Goal: Task Accomplishment & Management: Use online tool/utility

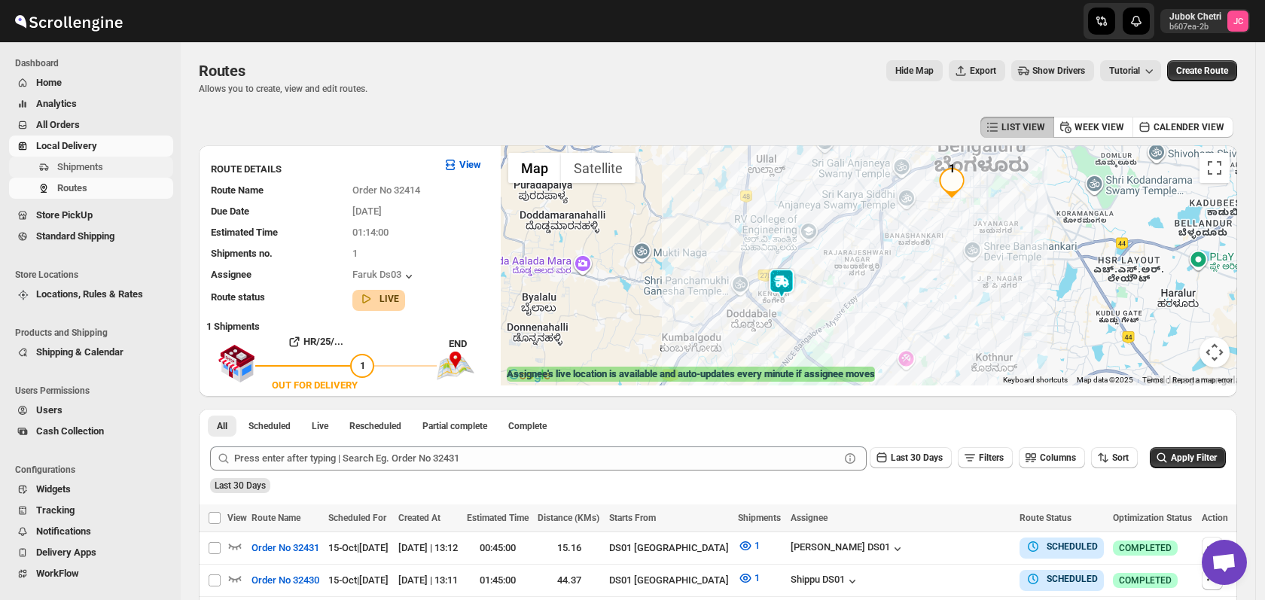
drag, startPoint x: 108, startPoint y: 170, endPoint x: 105, endPoint y: 160, distance: 10.5
click at [105, 160] on span "Shipments" at bounding box center [113, 167] width 113 height 15
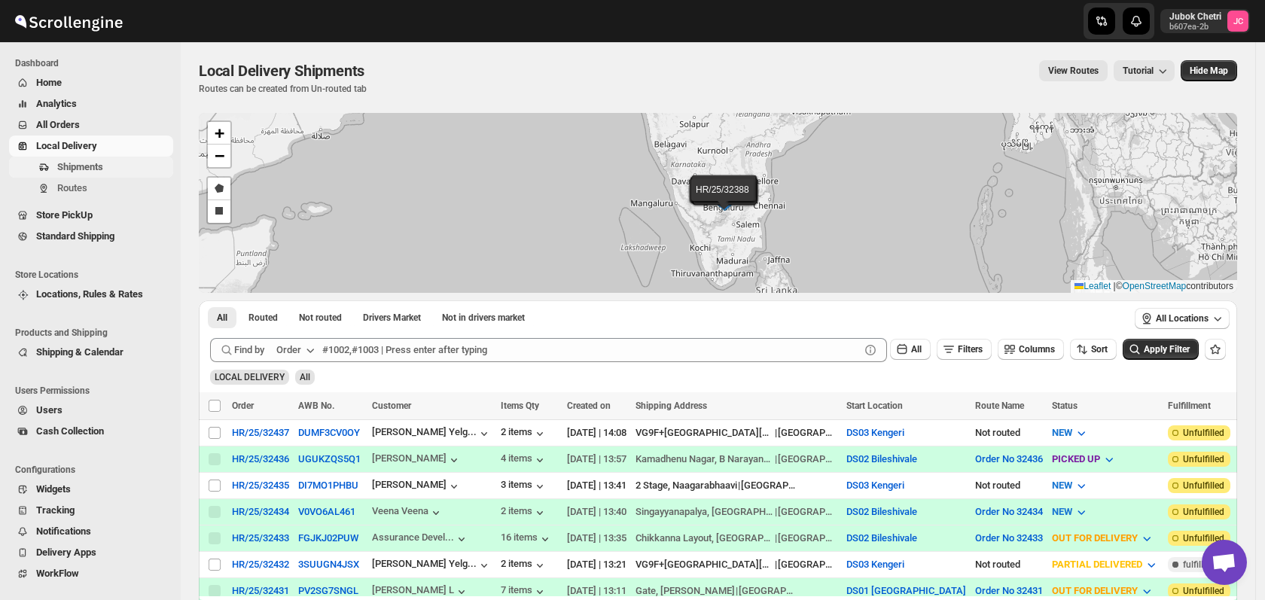
click at [119, 168] on span "Shipments" at bounding box center [113, 167] width 113 height 15
click at [213, 433] on input "Select shipment" at bounding box center [215, 433] width 12 height 12
checkbox input "true"
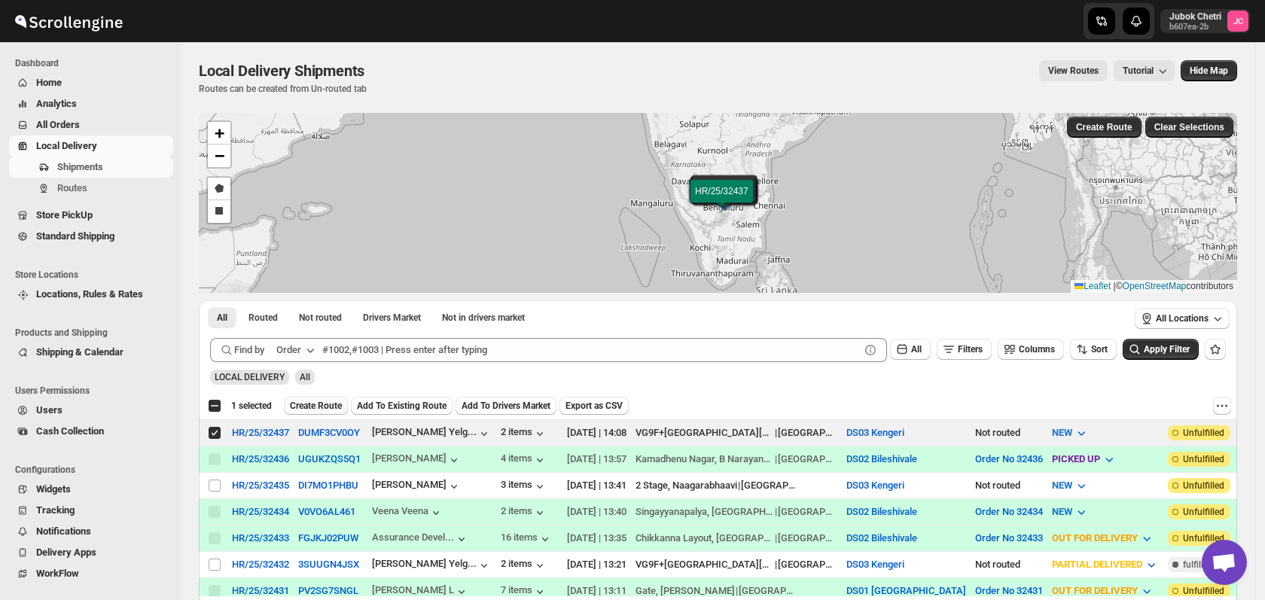
click at [324, 407] on span "Create Route" at bounding box center [316, 406] width 52 height 12
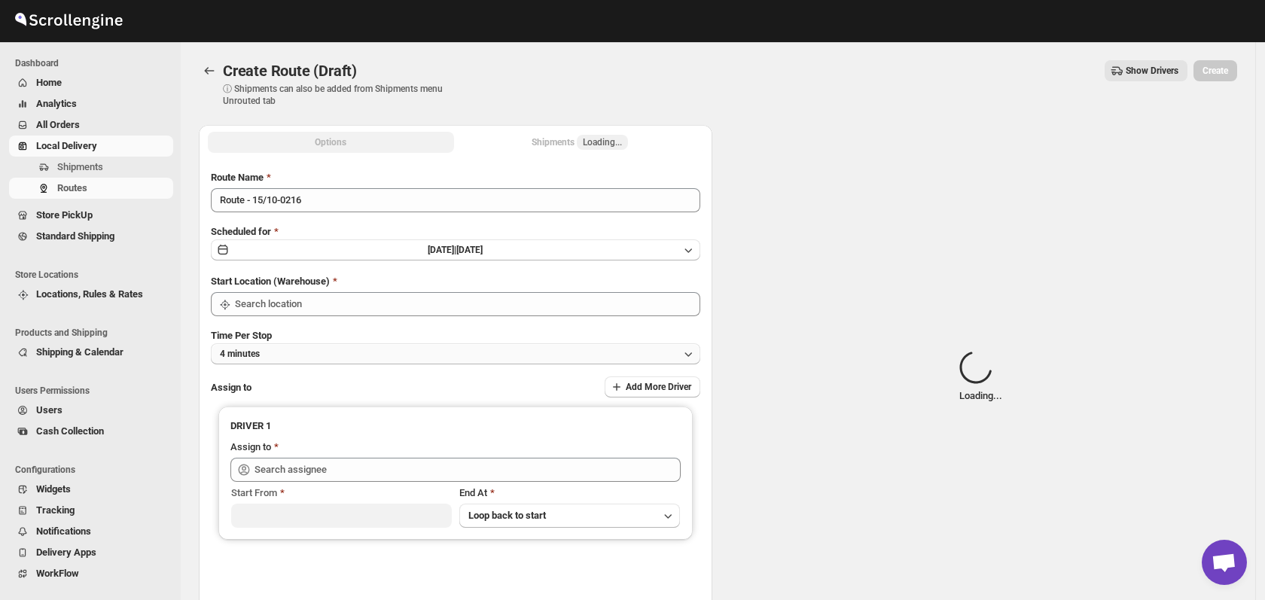
type input "DS03 Kengeri"
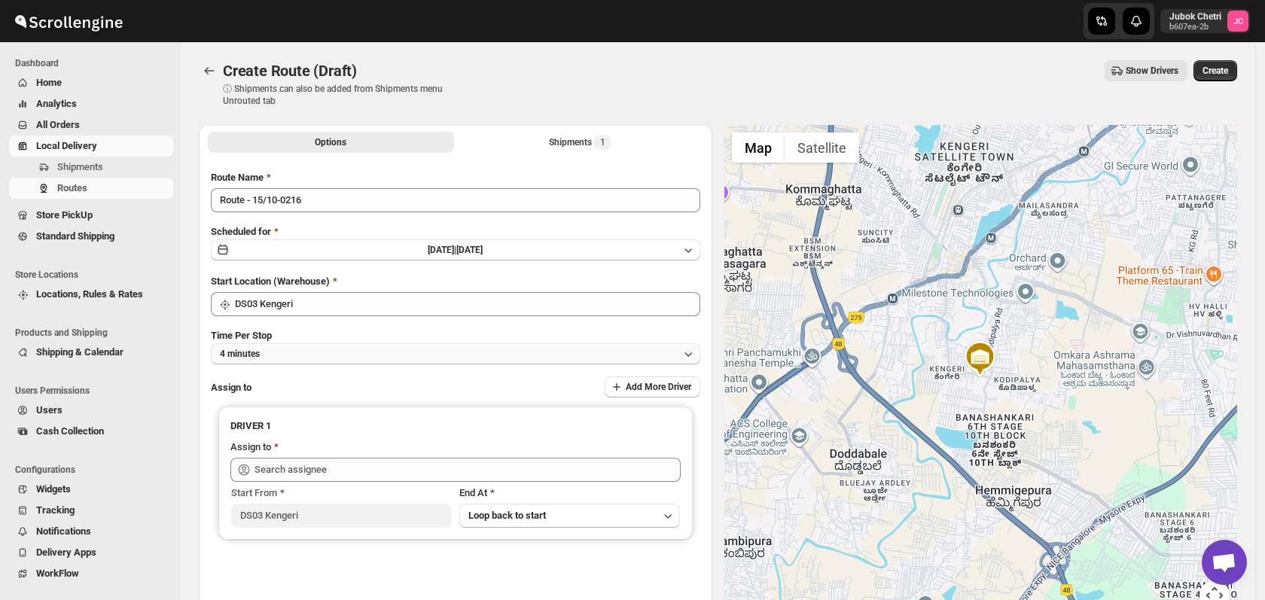
click at [358, 356] on button "4 minutes" at bounding box center [455, 353] width 489 height 21
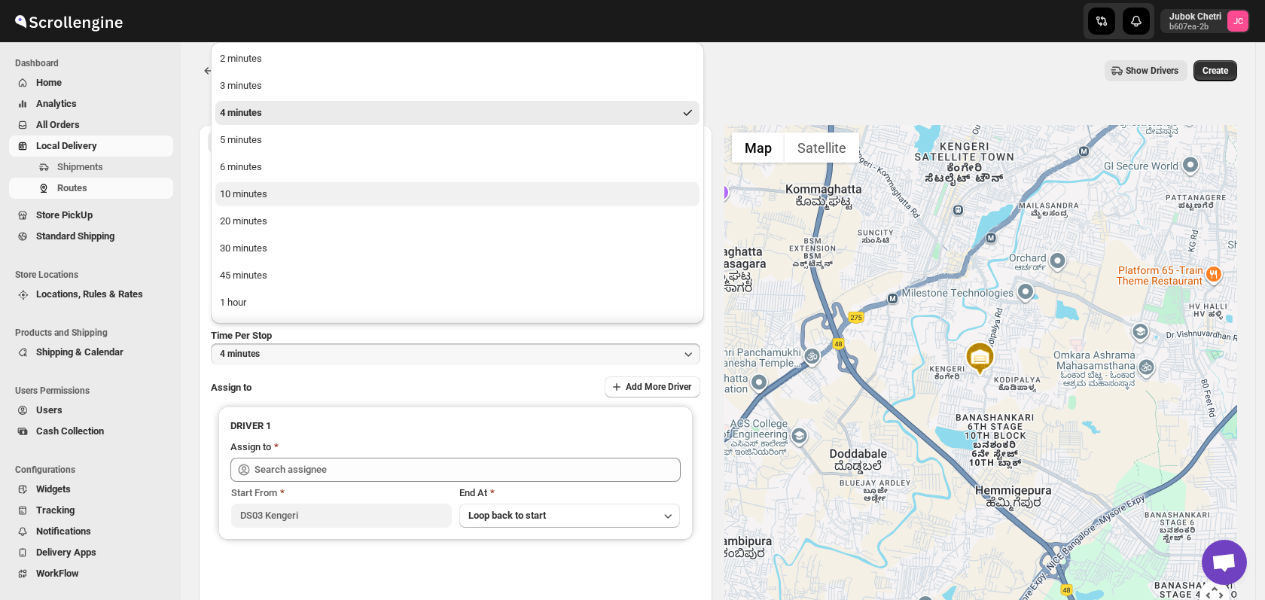
click at [273, 197] on button "10 minutes" at bounding box center [457, 194] width 484 height 24
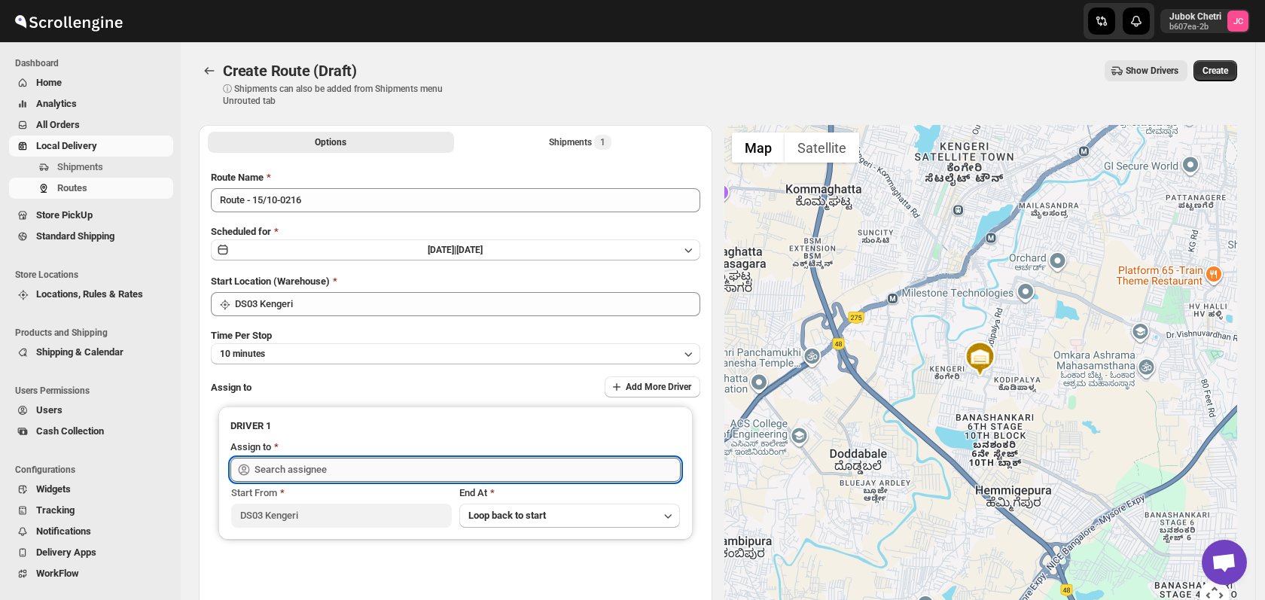
drag, startPoint x: 331, startPoint y: 473, endPoint x: 331, endPoint y: 463, distance: 9.8
click at [331, 469] on input "text" at bounding box center [467, 470] width 426 height 24
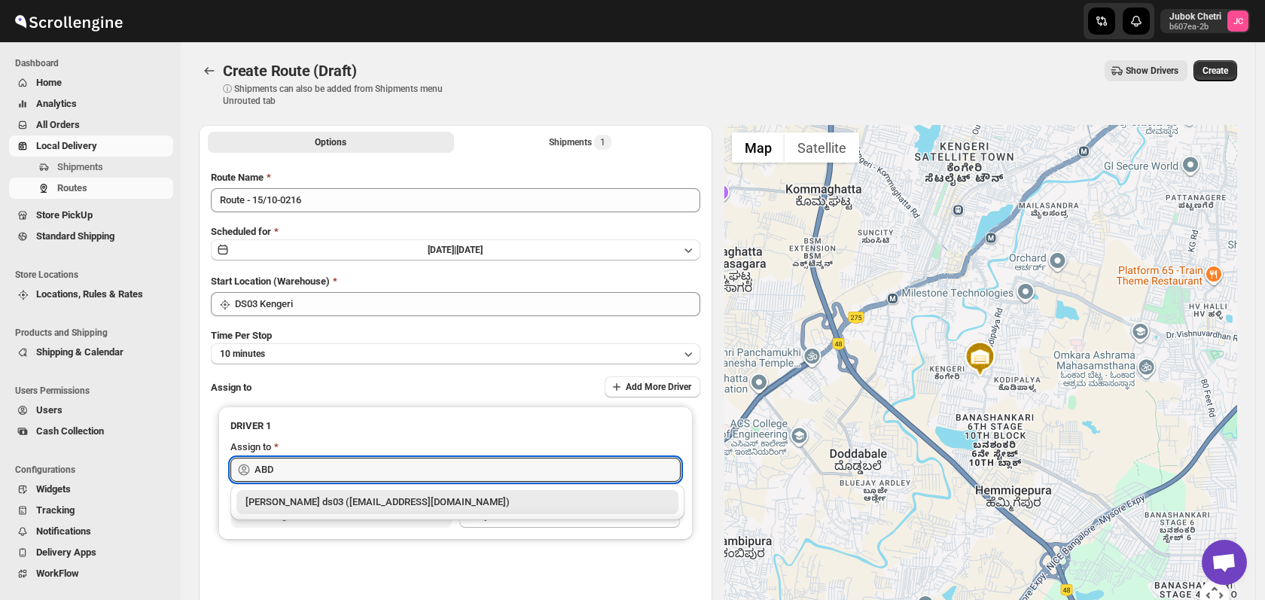
click at [352, 497] on div "[PERSON_NAME] ds03 ([EMAIL_ADDRESS][DOMAIN_NAME])" at bounding box center [457, 502] width 424 height 15
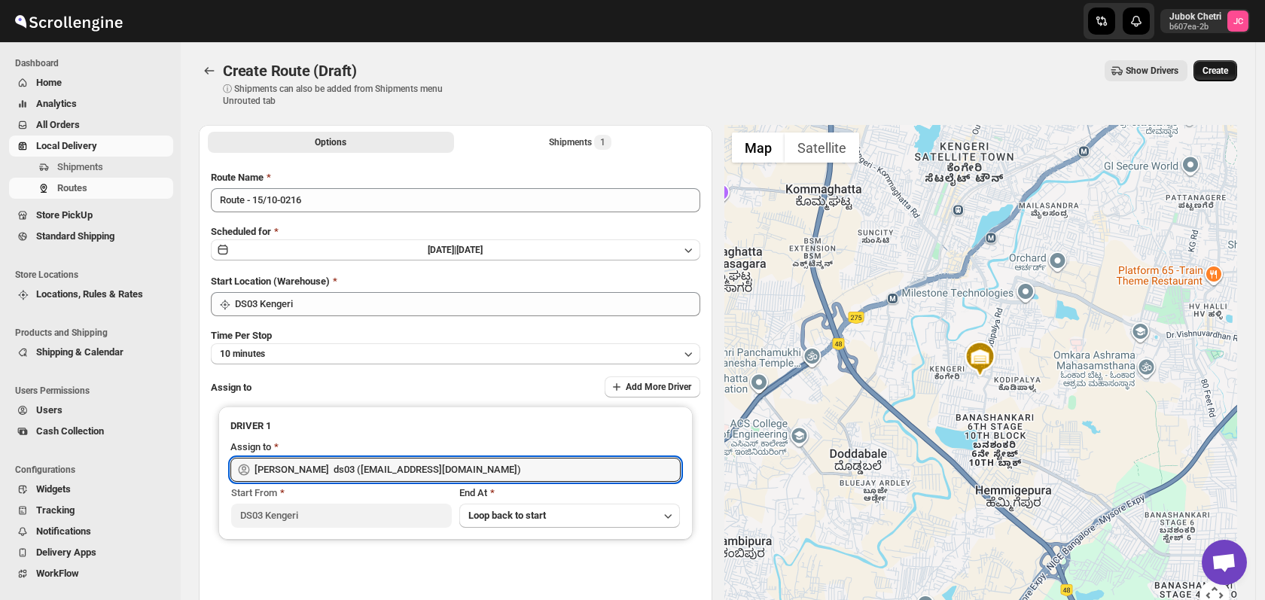
type input "[PERSON_NAME] ds03 ([EMAIL_ADDRESS][DOMAIN_NAME])"
click at [1227, 65] on span "Create" at bounding box center [1215, 71] width 26 height 12
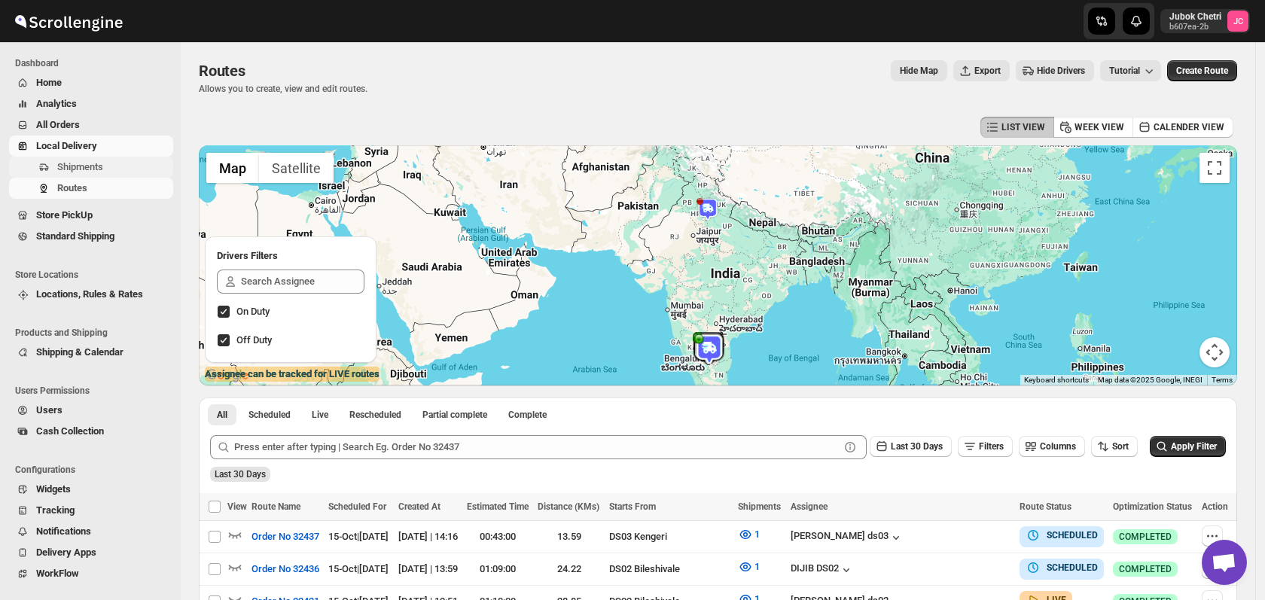
click at [111, 163] on span "Shipments" at bounding box center [113, 167] width 113 height 15
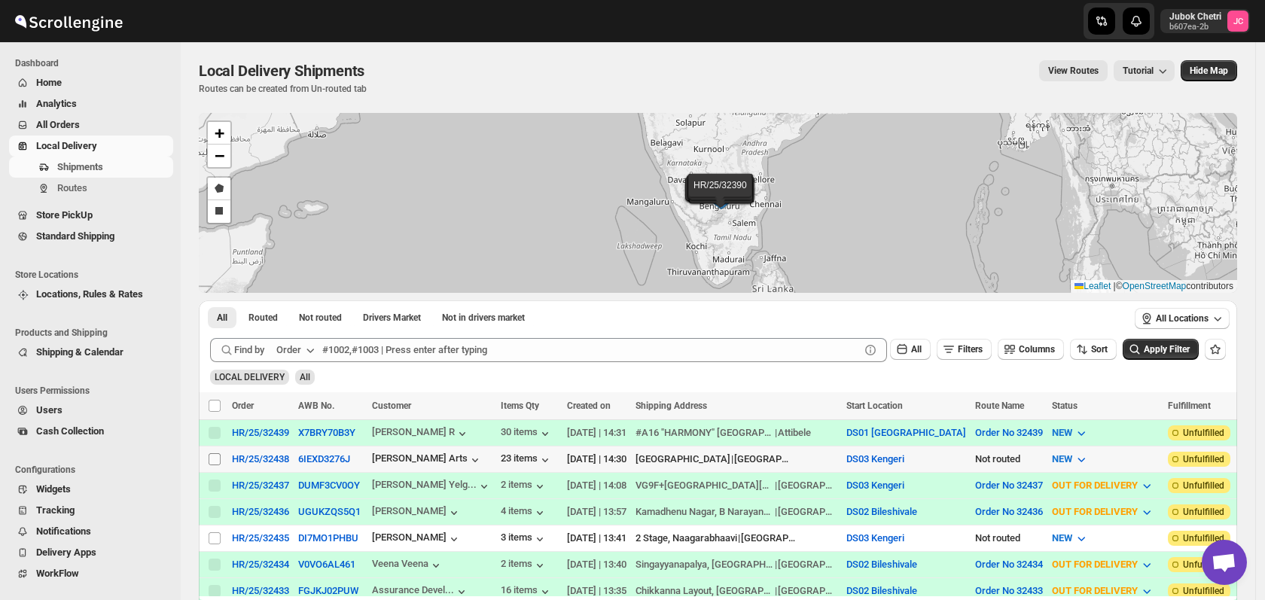
click at [215, 458] on input "Select shipment" at bounding box center [215, 459] width 12 height 12
checkbox input "true"
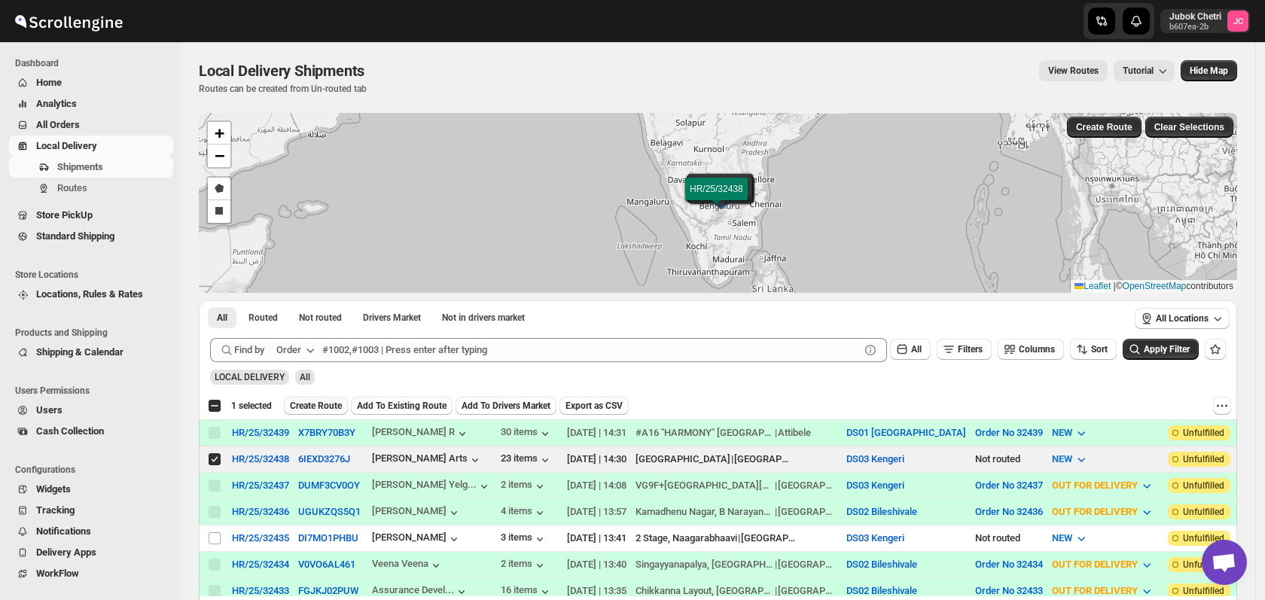
click at [337, 404] on span "Create Route" at bounding box center [316, 406] width 52 height 12
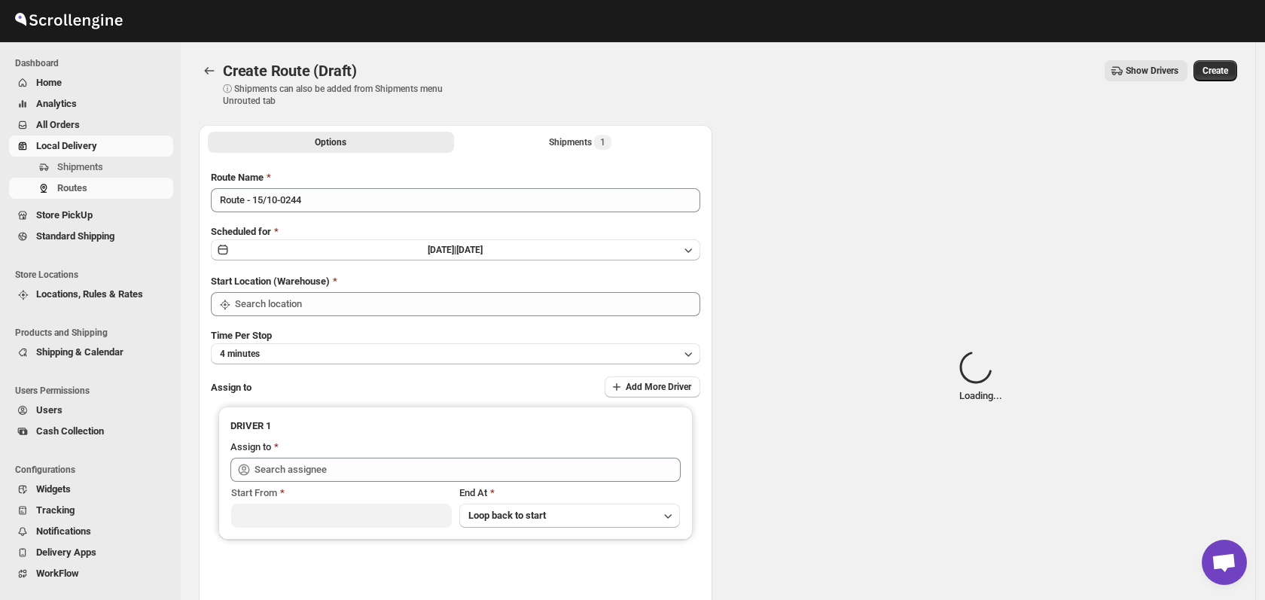
type input "DS03 Kengeri"
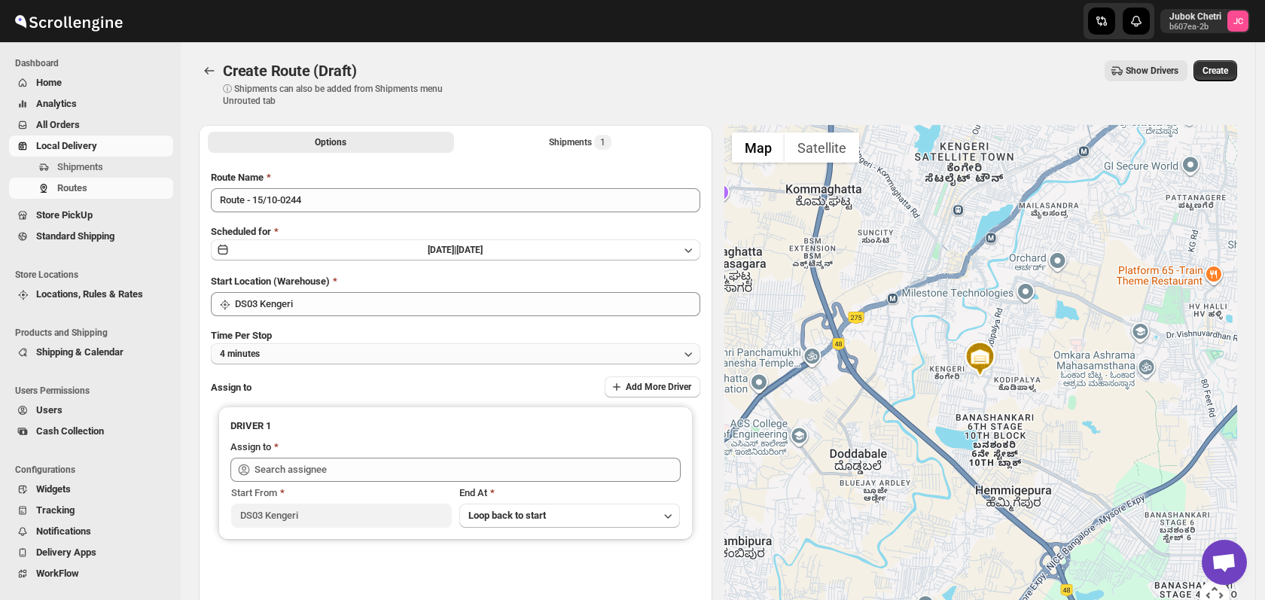
click at [340, 360] on button "4 minutes" at bounding box center [455, 353] width 489 height 21
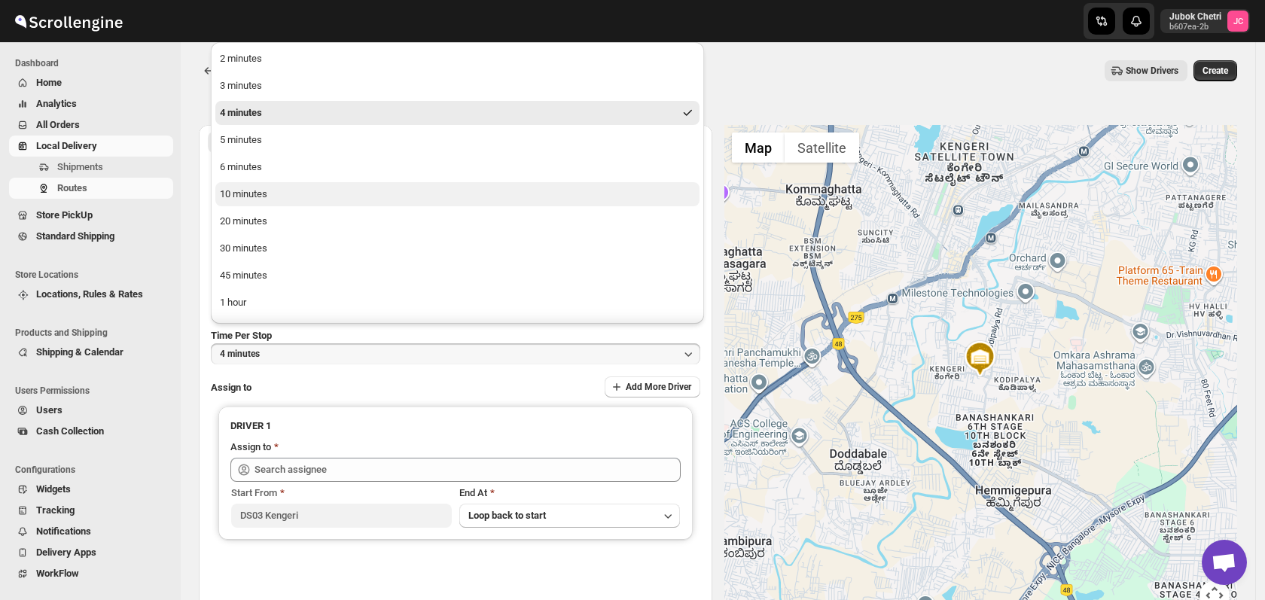
click at [269, 201] on button "10 minutes" at bounding box center [457, 194] width 484 height 24
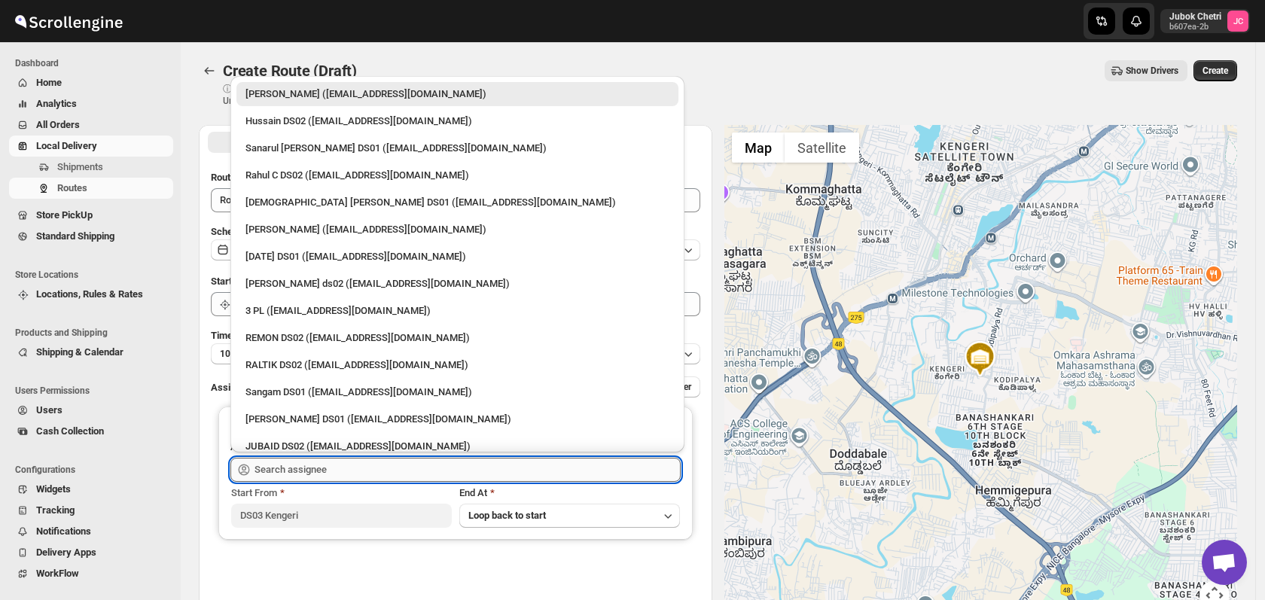
click at [319, 467] on input "text" at bounding box center [467, 470] width 426 height 24
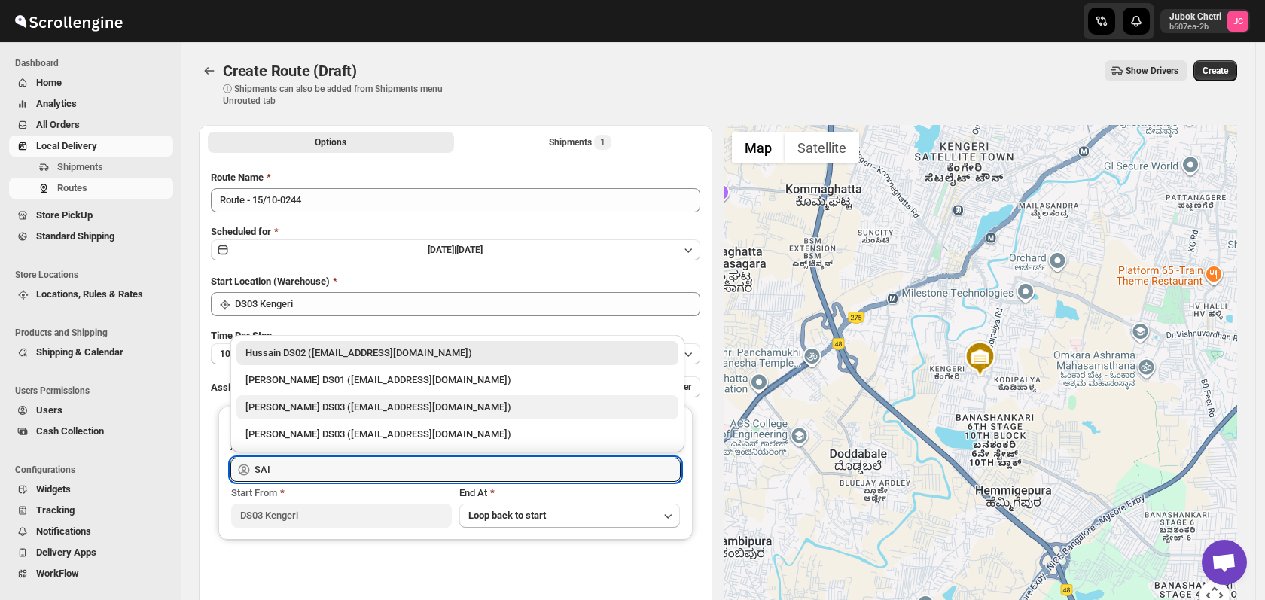
click at [340, 404] on div "[PERSON_NAME] DS03 ([EMAIL_ADDRESS][DOMAIN_NAME])" at bounding box center [457, 407] width 424 height 15
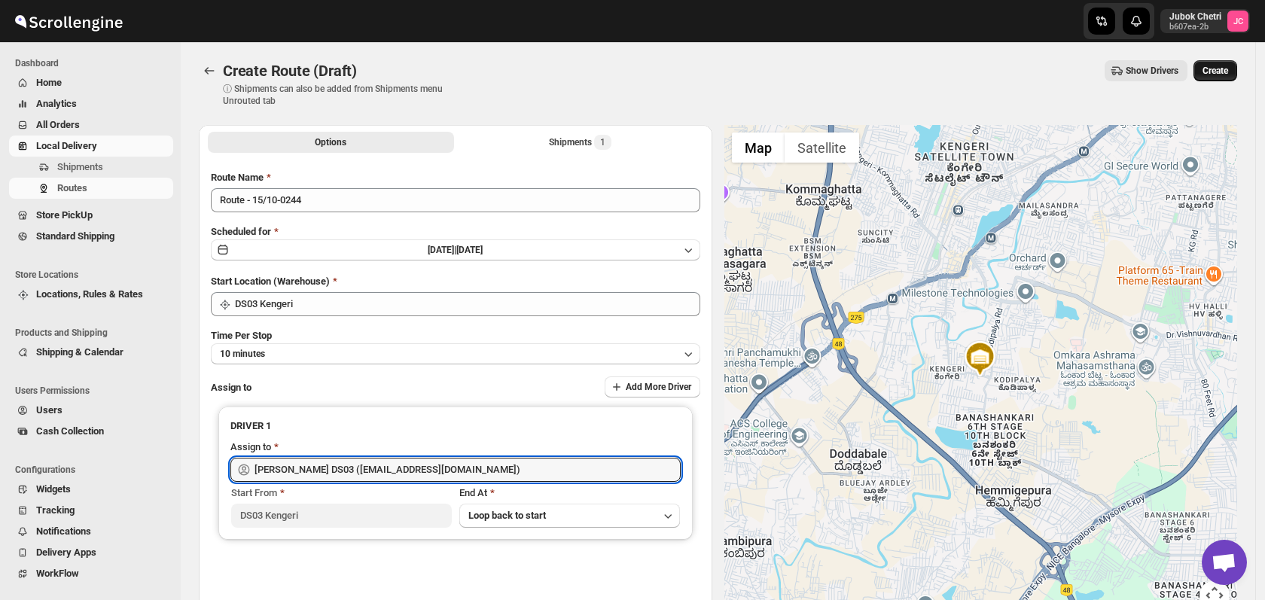
type input "[PERSON_NAME] DS03 ([EMAIL_ADDRESS][DOMAIN_NAME])"
click at [1228, 72] on span "Create" at bounding box center [1215, 71] width 26 height 12
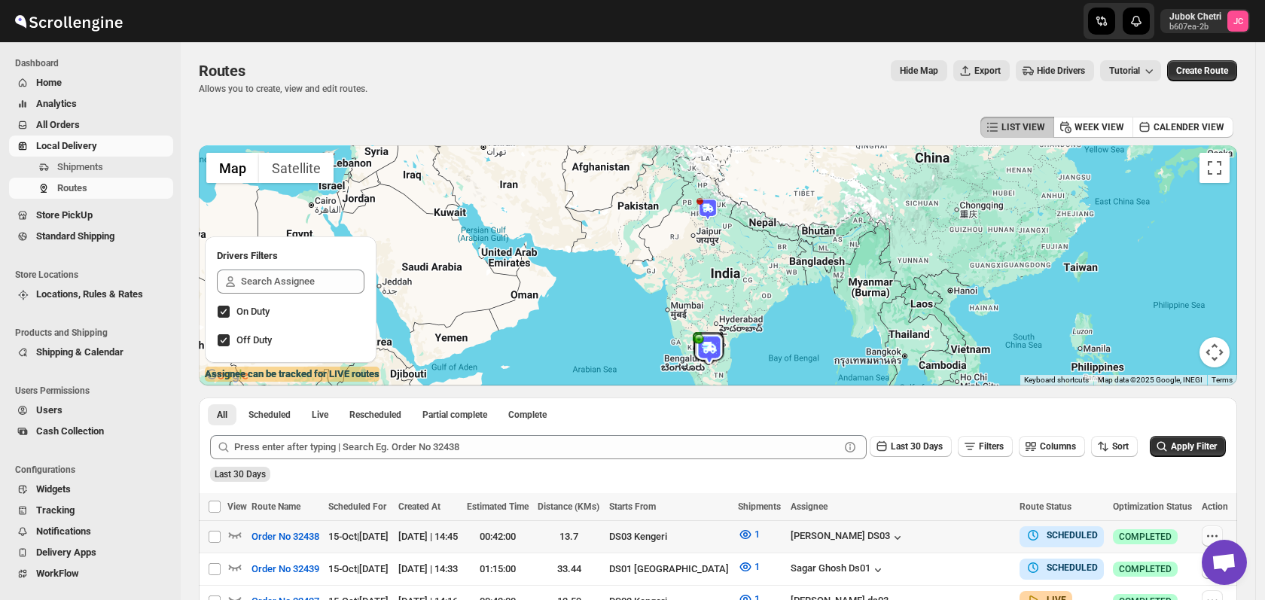
click at [1220, 534] on icon "button" at bounding box center [1211, 535] width 15 height 15
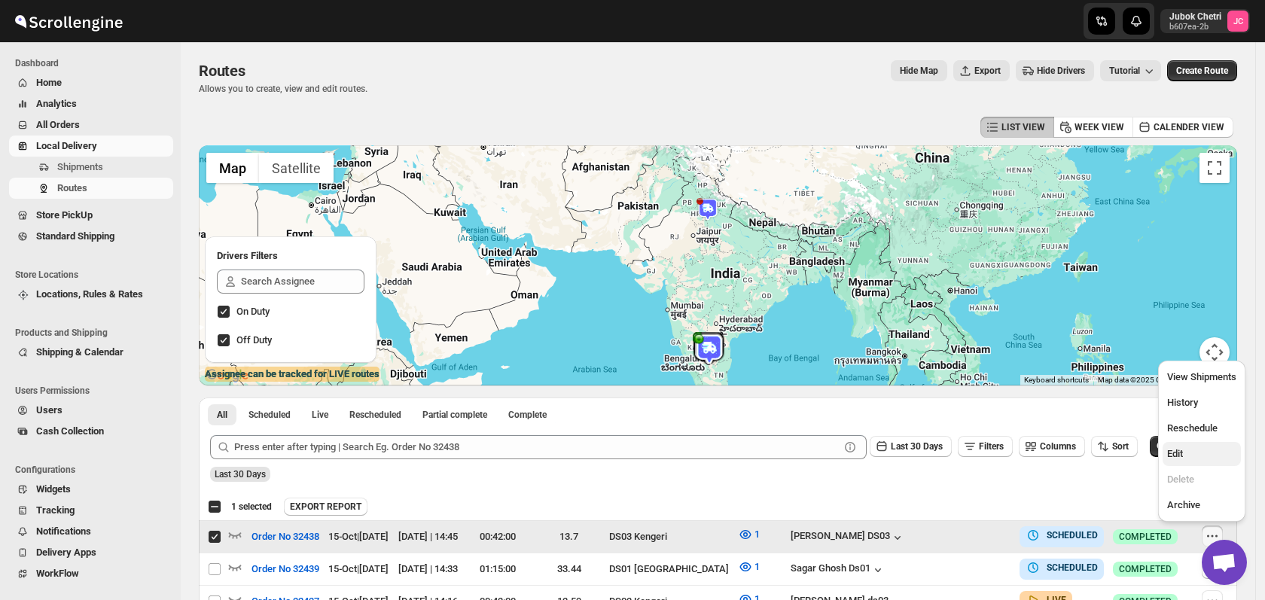
click at [1195, 453] on span "Edit" at bounding box center [1201, 453] width 69 height 15
checkbox input "false"
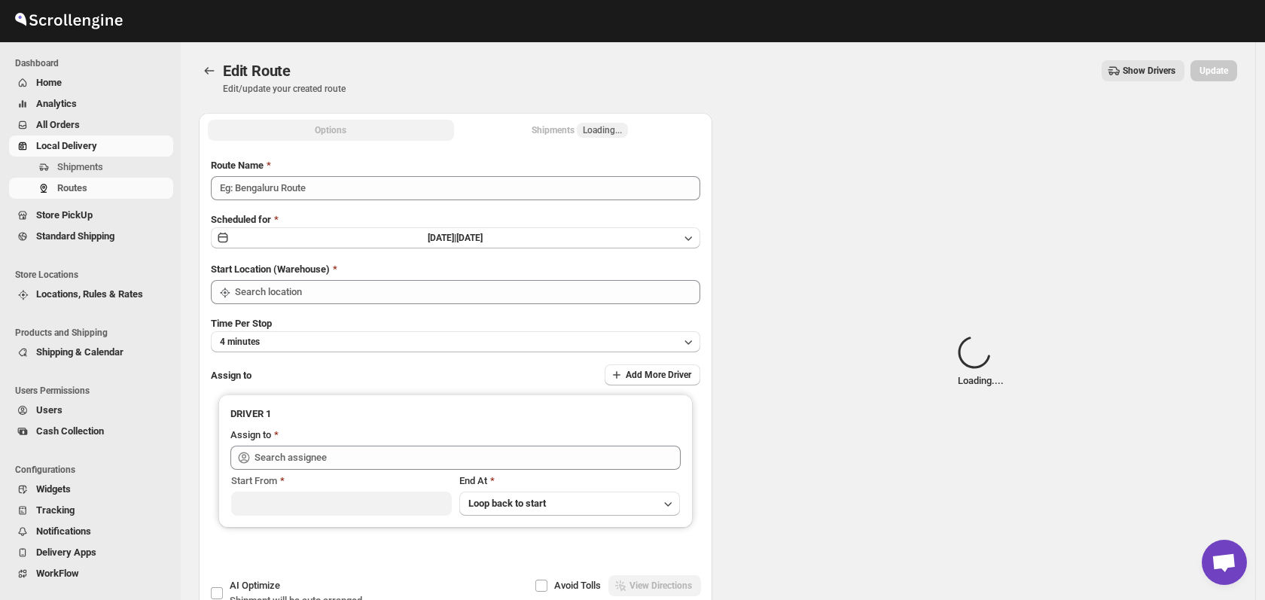
type input "Order No 32438"
type input "DS03 Kengeri"
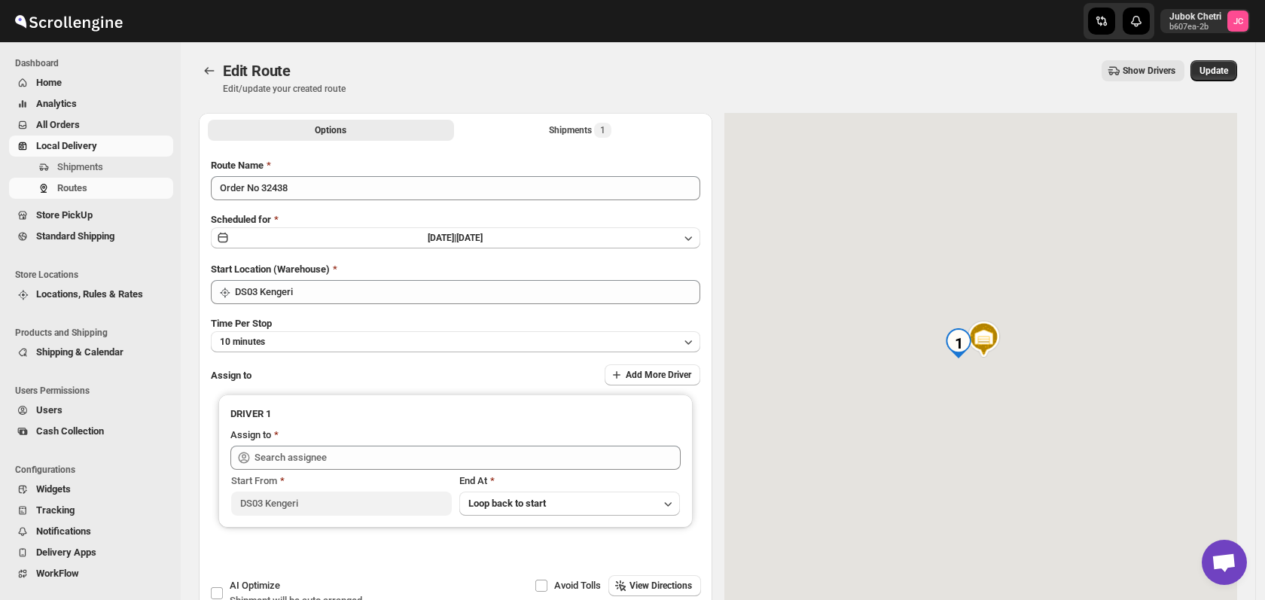
type input "[PERSON_NAME] DS03 ([EMAIL_ADDRESS][DOMAIN_NAME])"
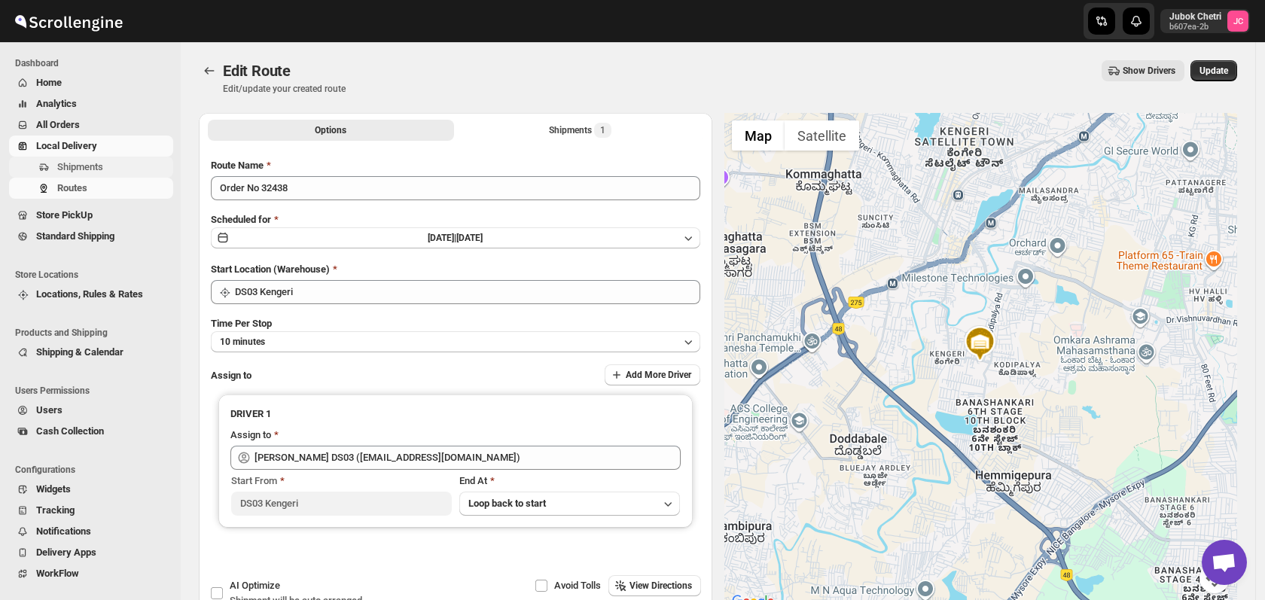
click at [124, 166] on span "Shipments" at bounding box center [113, 167] width 113 height 15
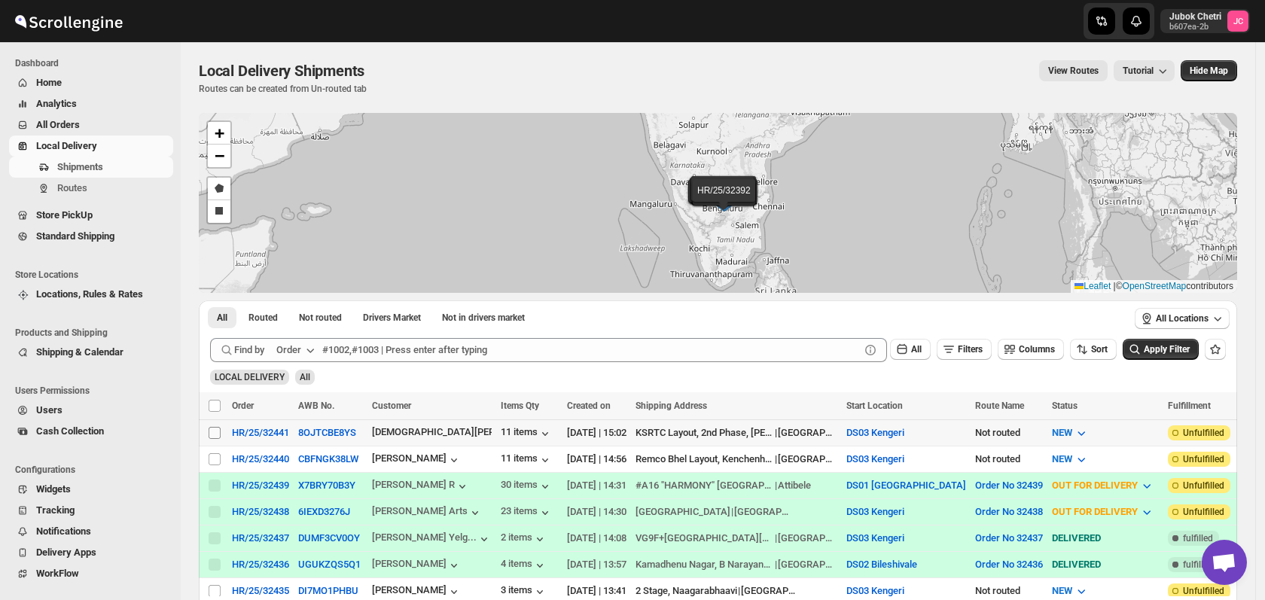
click at [215, 429] on input "Select shipment" at bounding box center [215, 433] width 12 height 12
checkbox input "true"
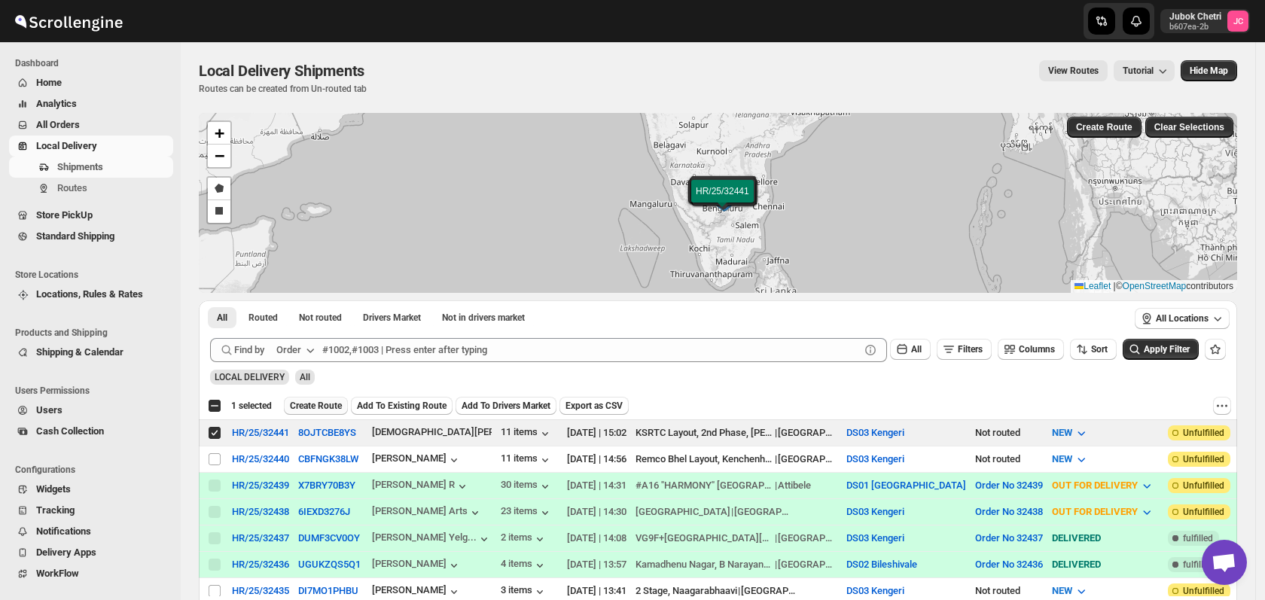
click at [327, 405] on span "Create Route" at bounding box center [316, 406] width 52 height 12
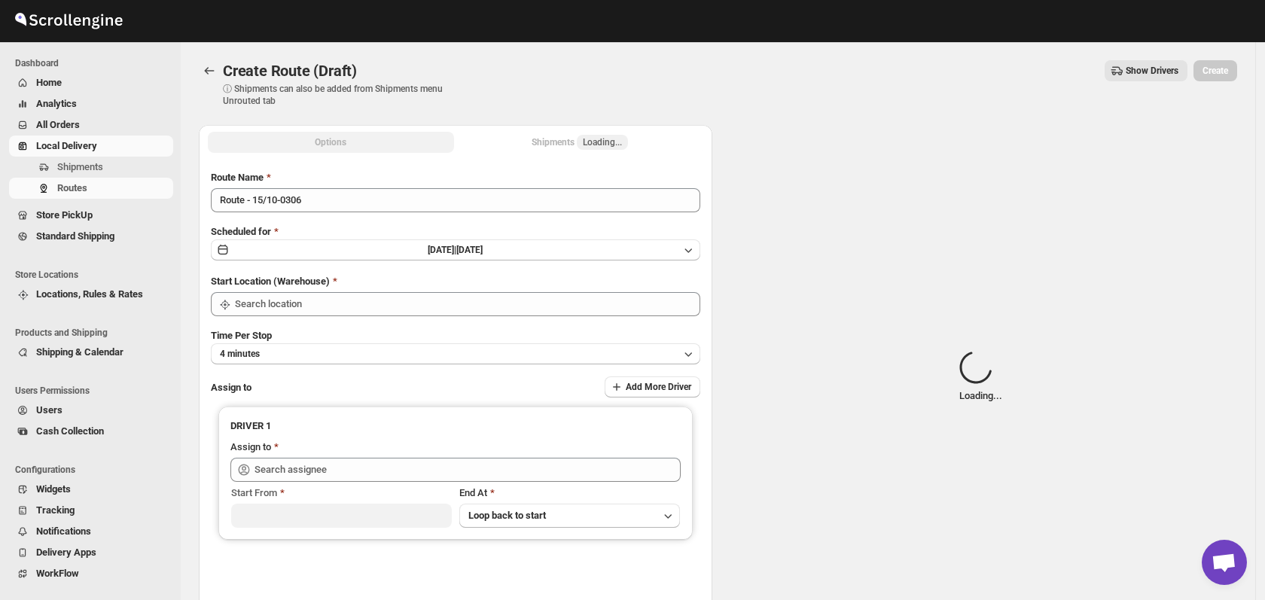
type input "DS03 Kengeri"
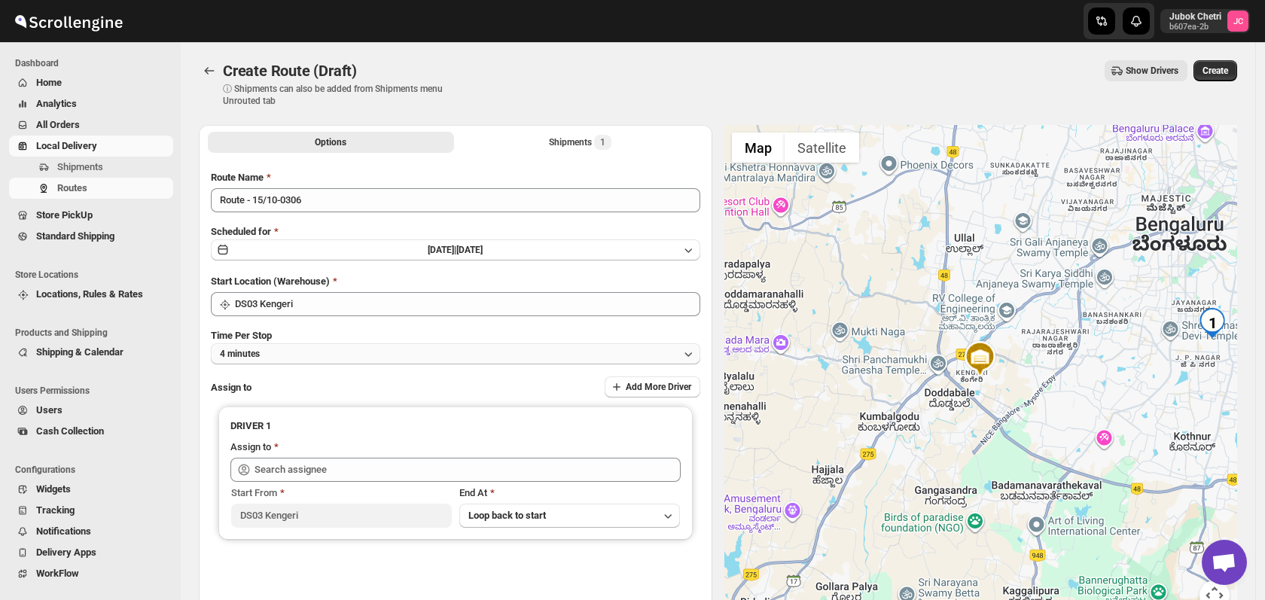
click at [288, 361] on button "4 minutes" at bounding box center [455, 353] width 489 height 21
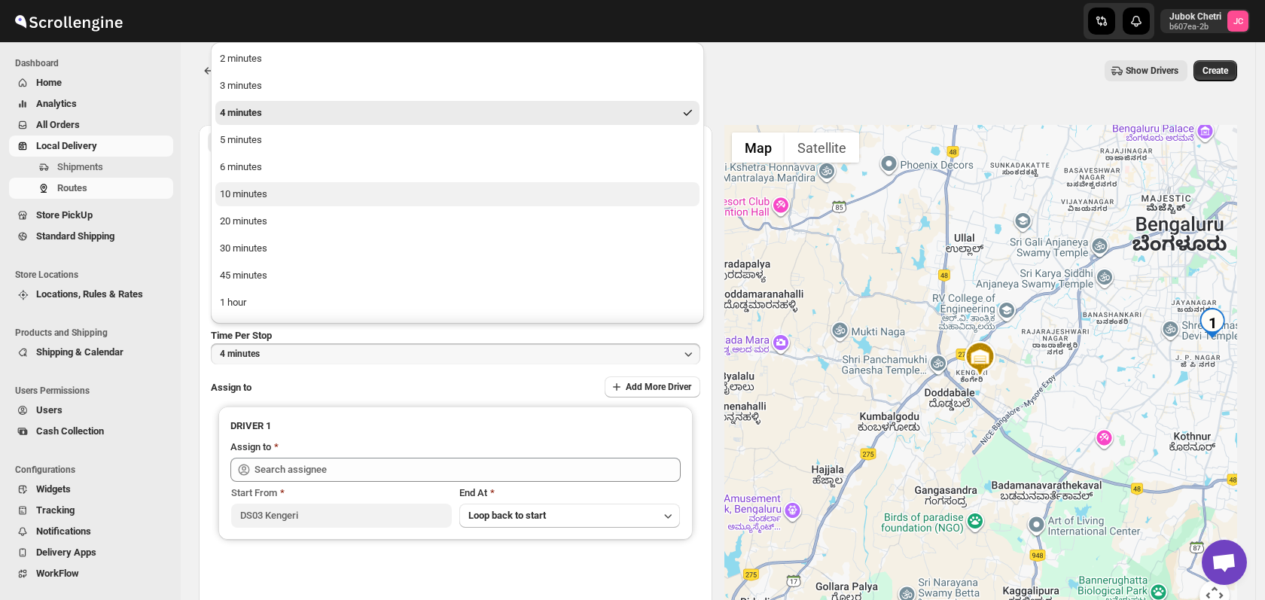
click at [270, 206] on button "10 minutes" at bounding box center [457, 194] width 484 height 24
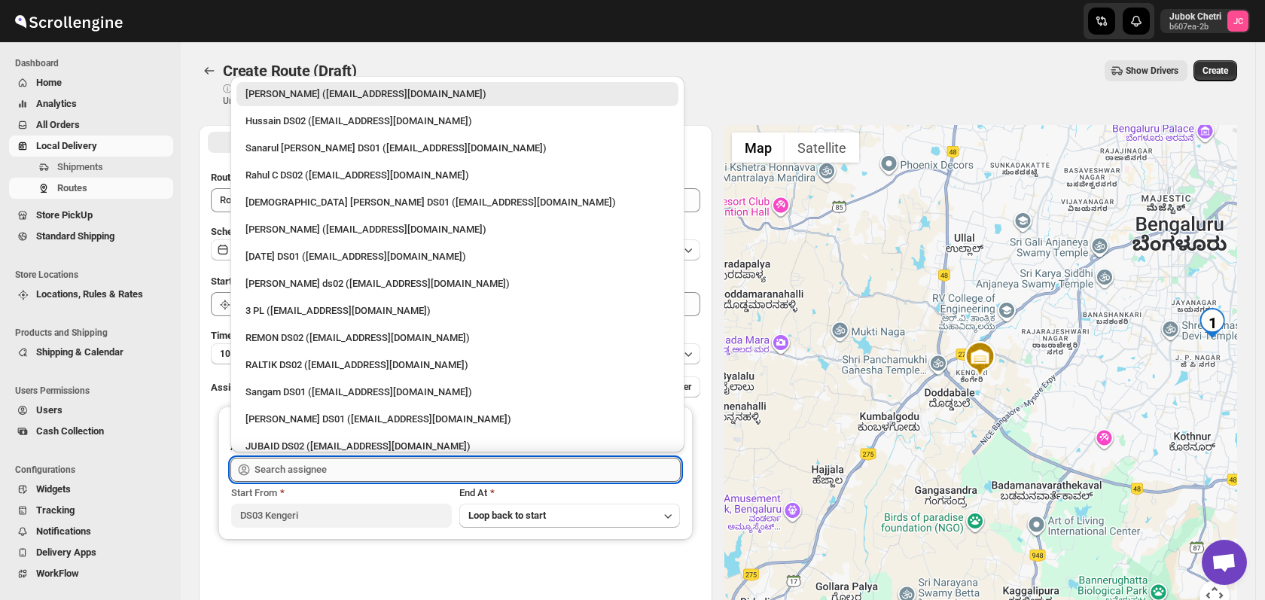
click at [346, 462] on input "text" at bounding box center [467, 470] width 426 height 24
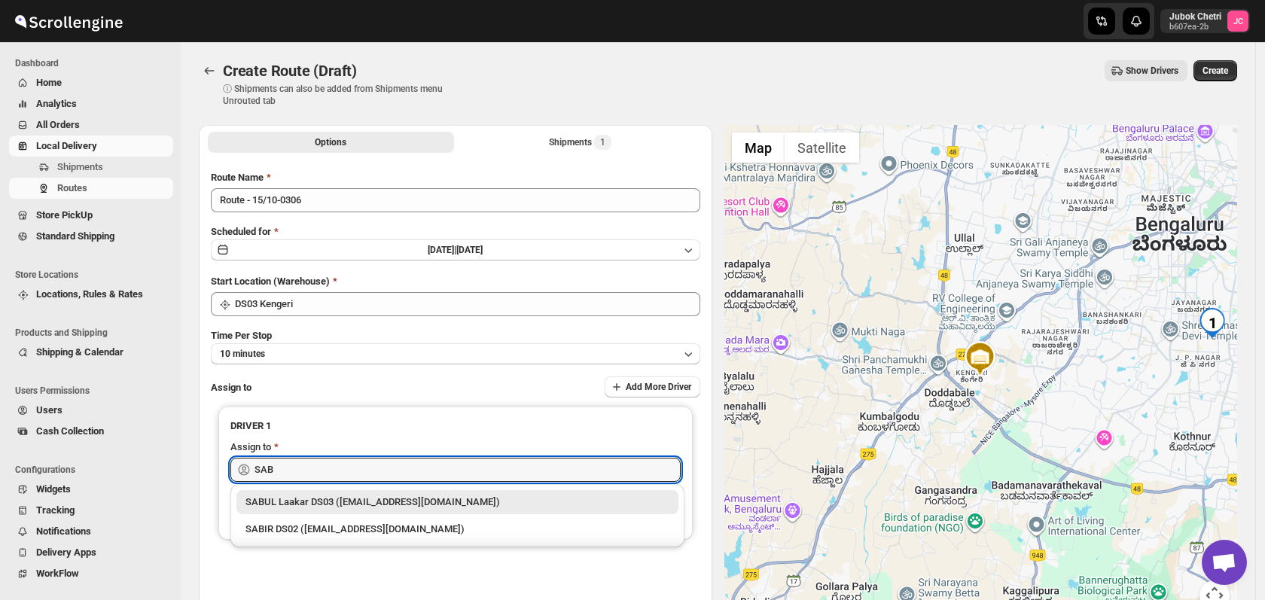
click at [355, 505] on div "SABUL Laakar DS03 ([EMAIL_ADDRESS][DOMAIN_NAME])" at bounding box center [457, 502] width 424 height 15
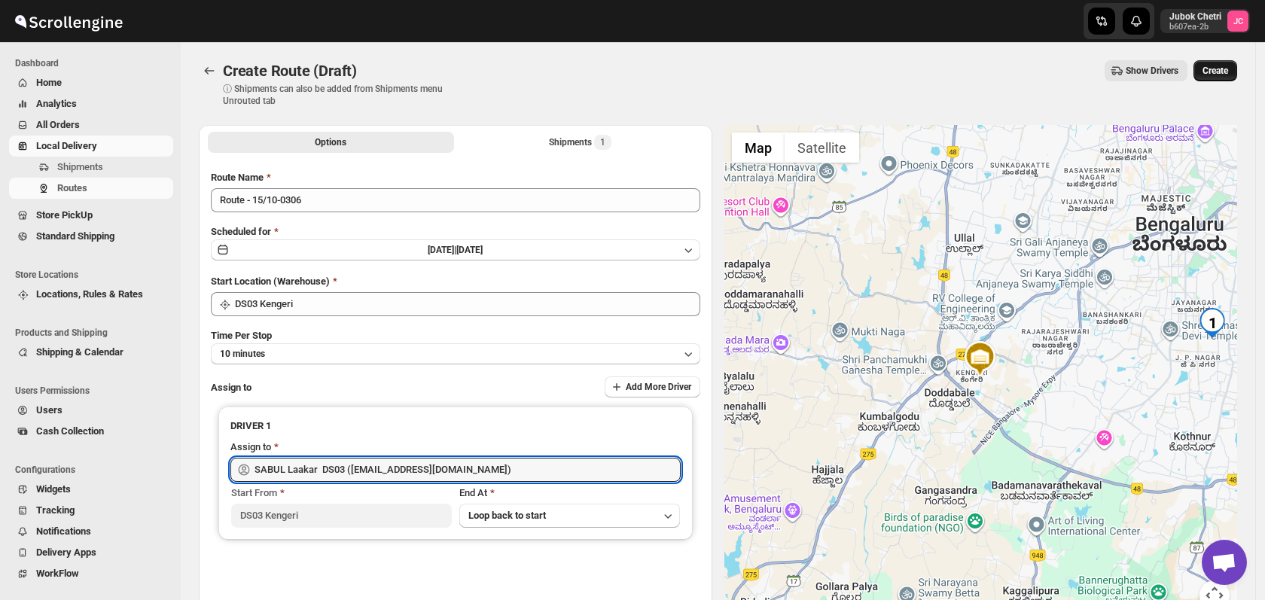
type input "SABUL Laakar DS03 ([EMAIL_ADDRESS][DOMAIN_NAME])"
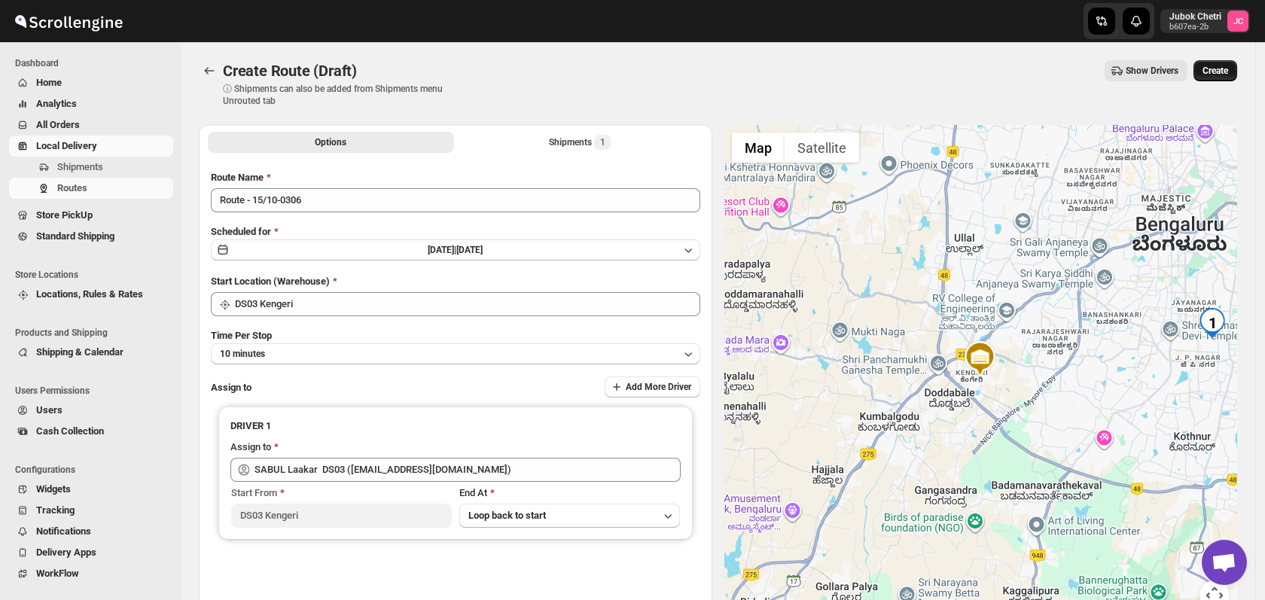
click at [1225, 62] on button "Create" at bounding box center [1215, 70] width 44 height 21
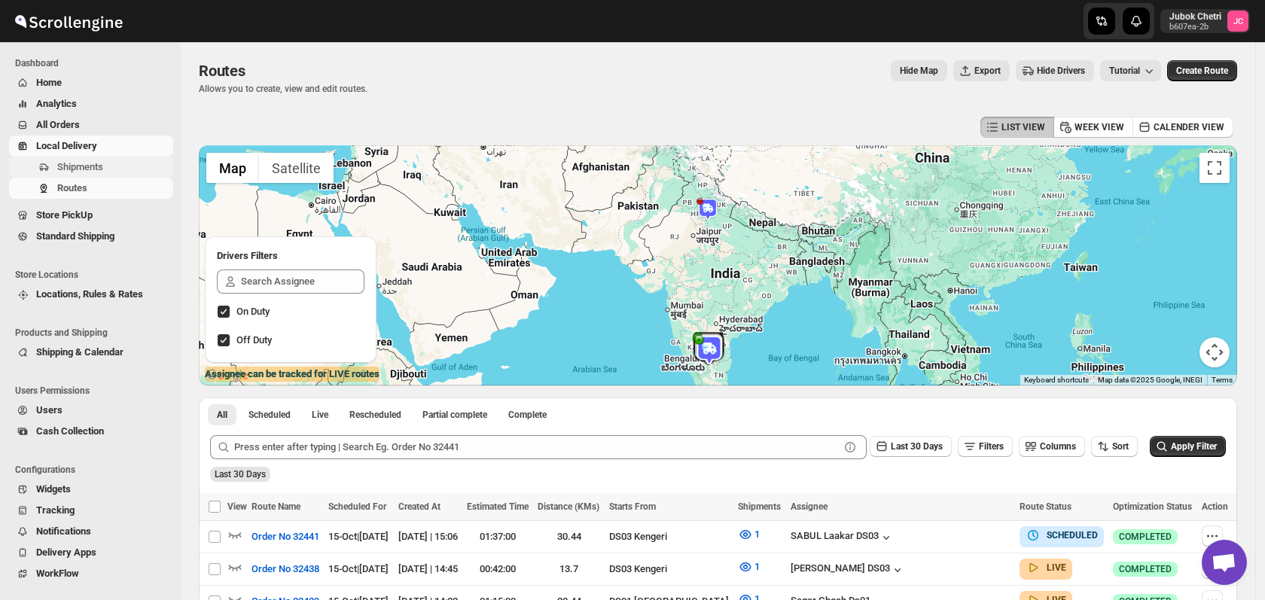
click at [90, 163] on span "Shipments" at bounding box center [80, 166] width 46 height 11
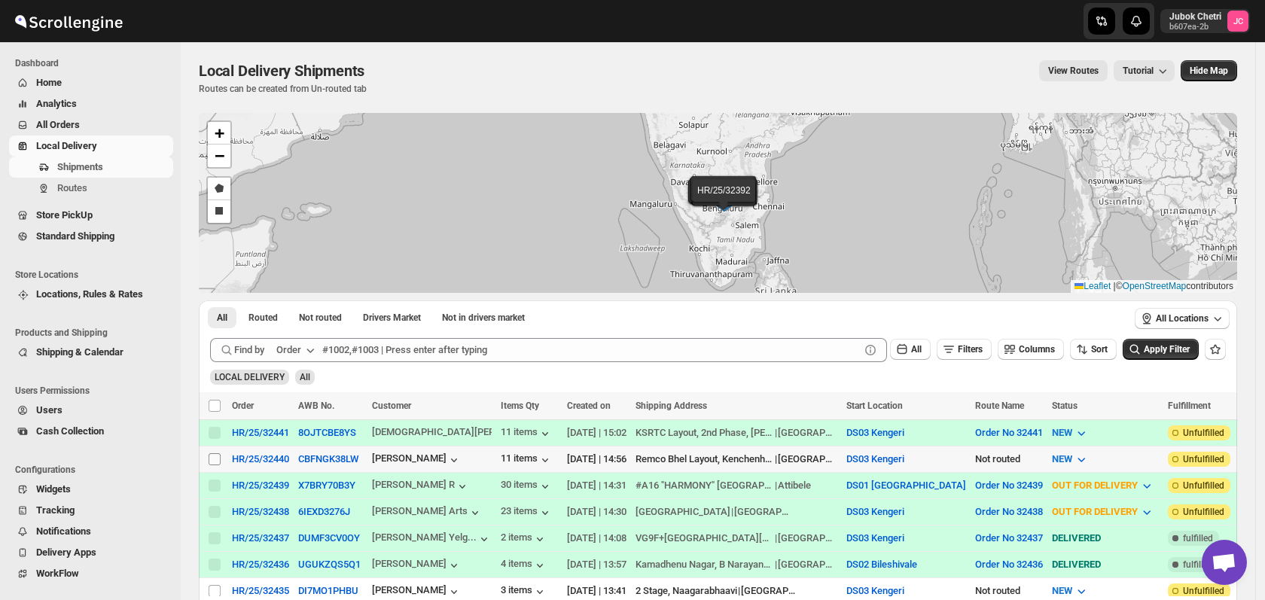
click at [216, 457] on input "Select shipment" at bounding box center [215, 459] width 12 height 12
checkbox input "true"
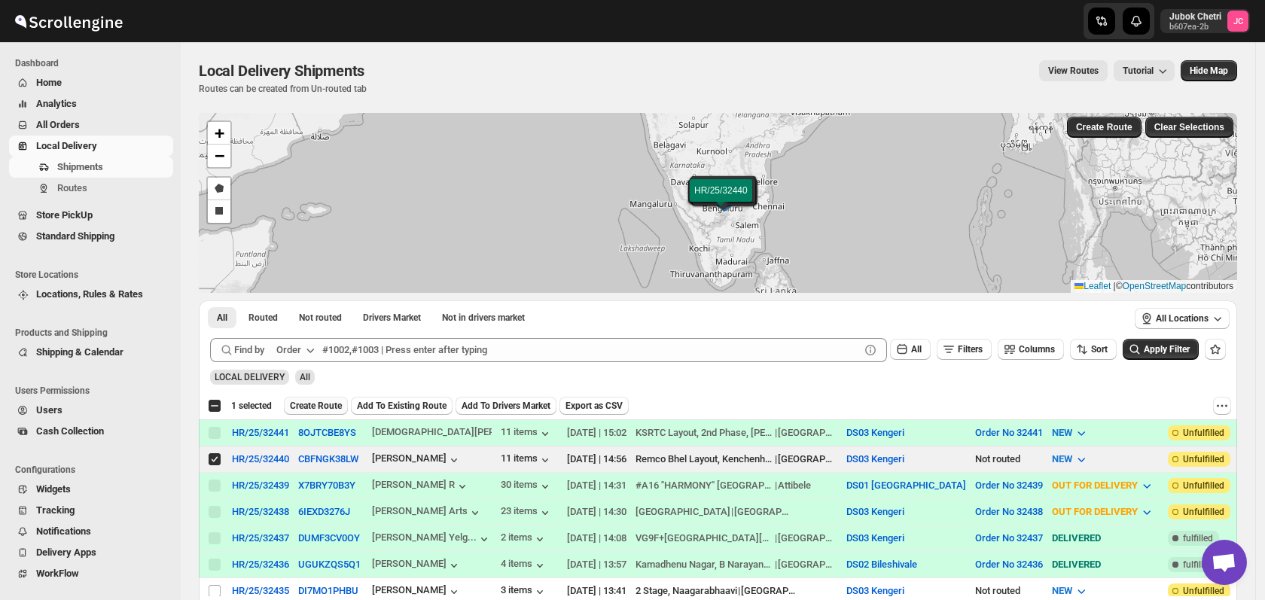
click at [328, 407] on span "Create Route" at bounding box center [316, 406] width 52 height 12
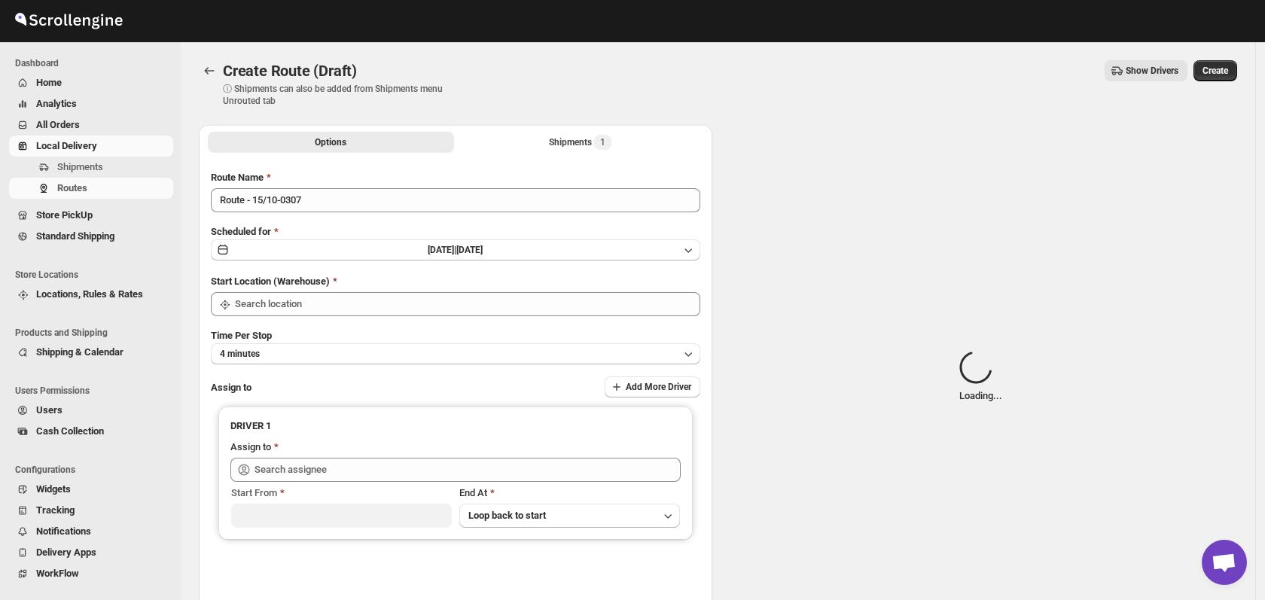
type input "DS03 Kengeri"
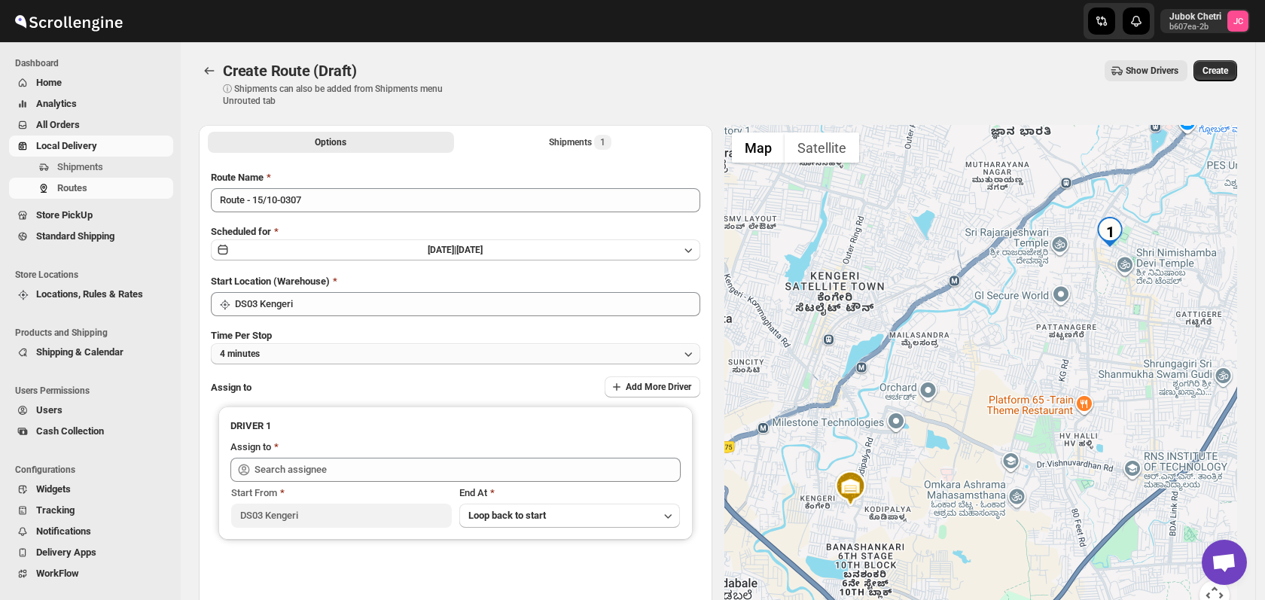
click at [297, 356] on button "4 minutes" at bounding box center [455, 353] width 489 height 21
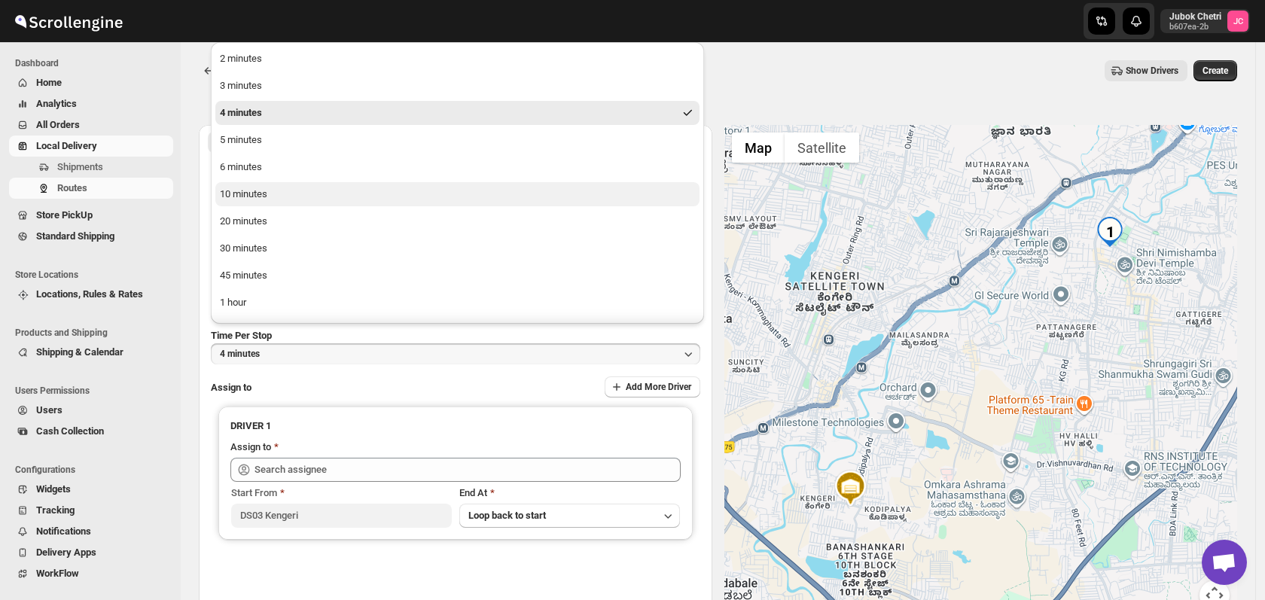
click at [251, 199] on div "10 minutes" at bounding box center [243, 194] width 47 height 15
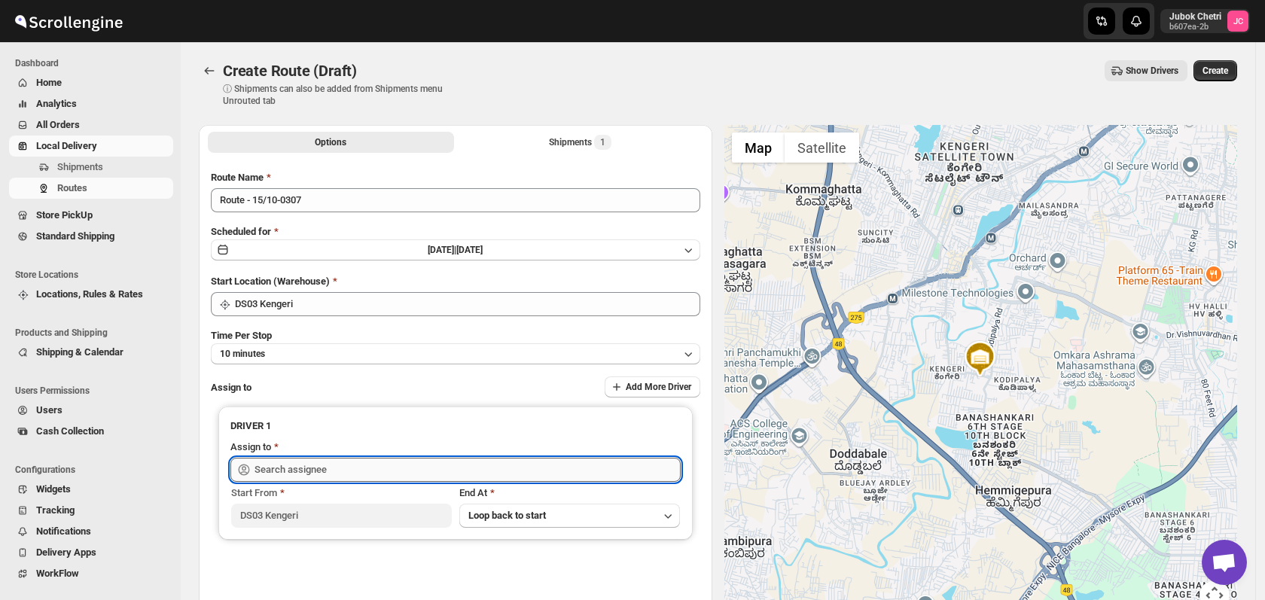
click at [337, 468] on input "text" at bounding box center [467, 470] width 426 height 24
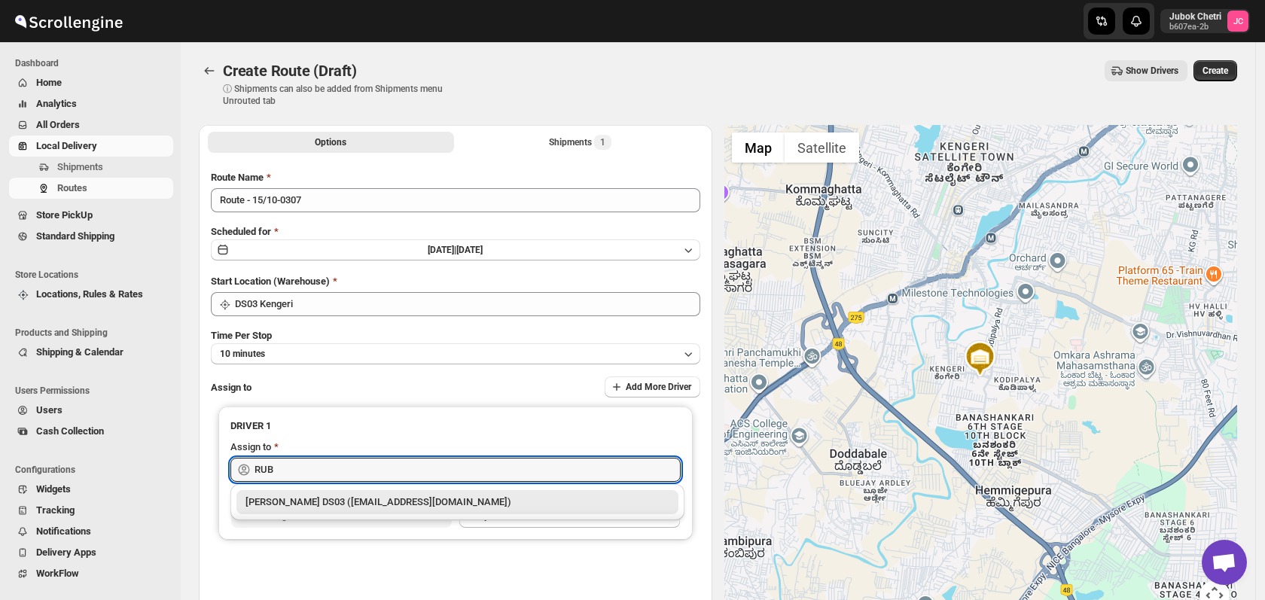
click at [344, 511] on div "[PERSON_NAME] DS03 ([EMAIL_ADDRESS][DOMAIN_NAME])" at bounding box center [457, 502] width 442 height 24
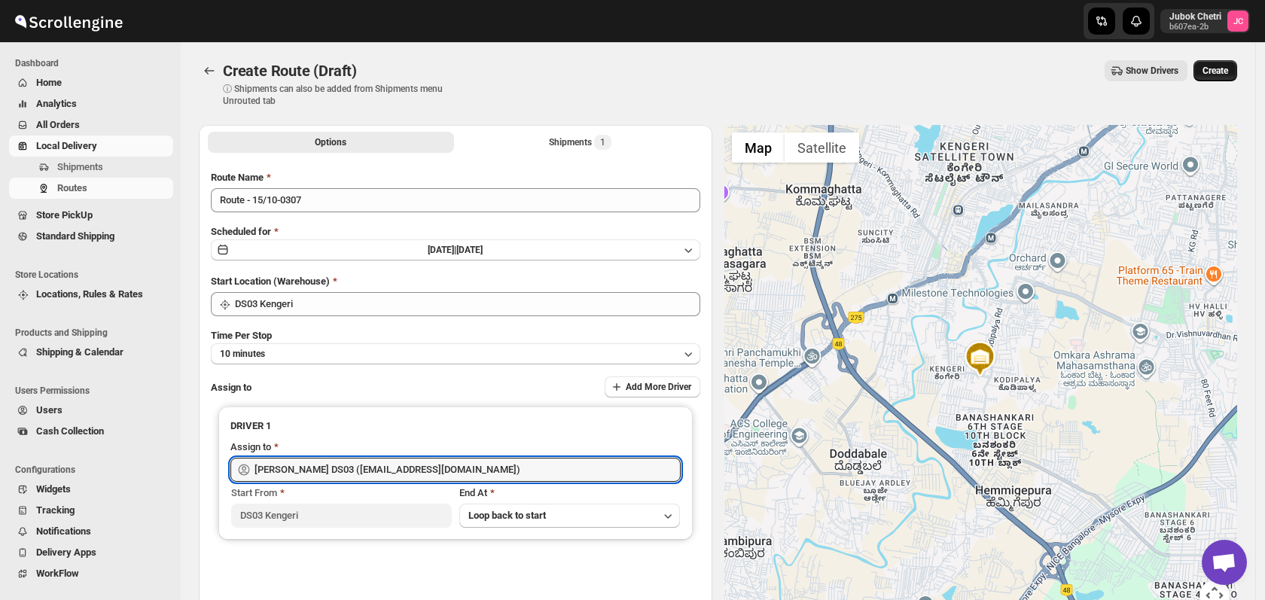
type input "[PERSON_NAME] DS03 ([EMAIL_ADDRESS][DOMAIN_NAME])"
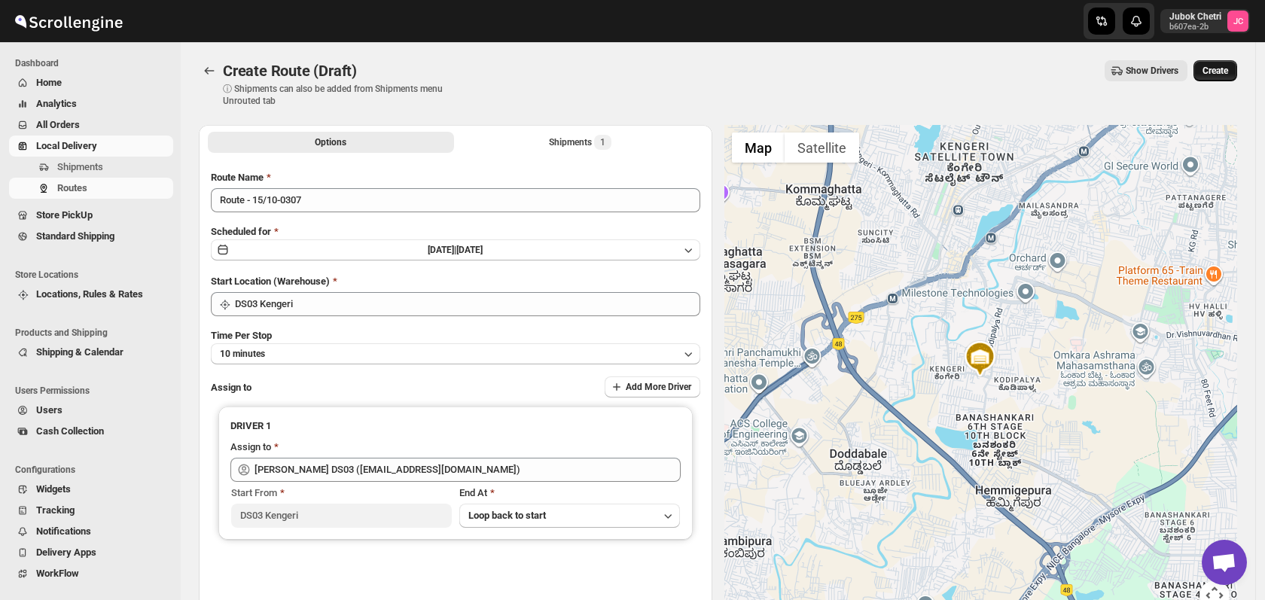
click at [1226, 69] on span "Create" at bounding box center [1215, 71] width 26 height 12
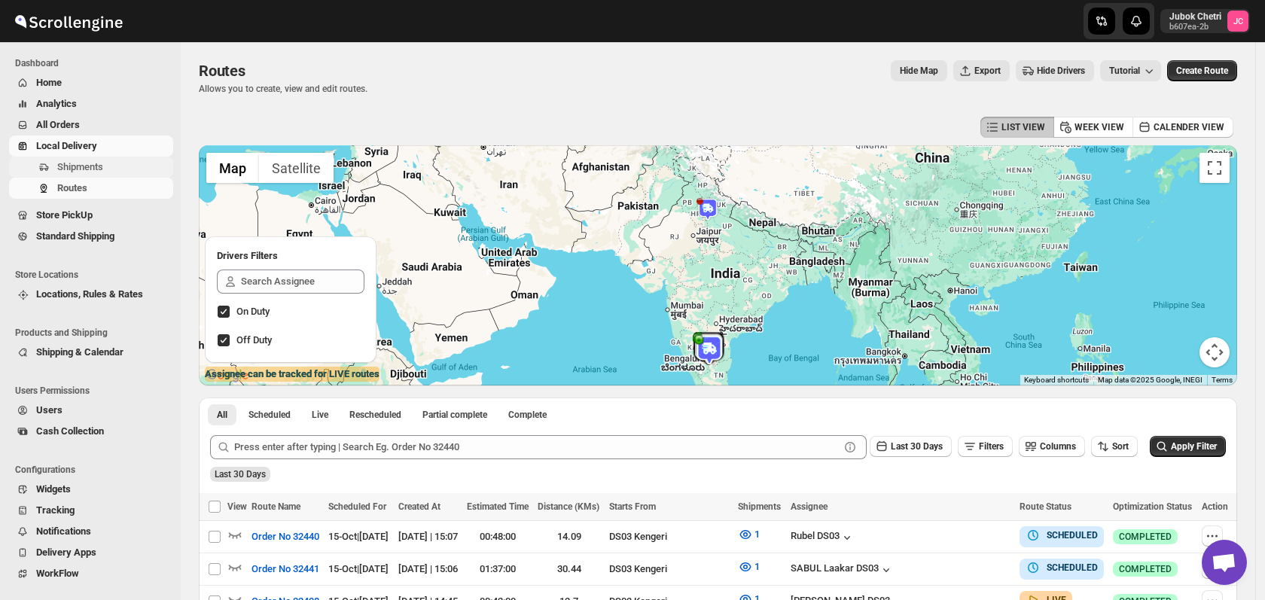
click at [101, 172] on span "Shipments" at bounding box center [80, 166] width 46 height 11
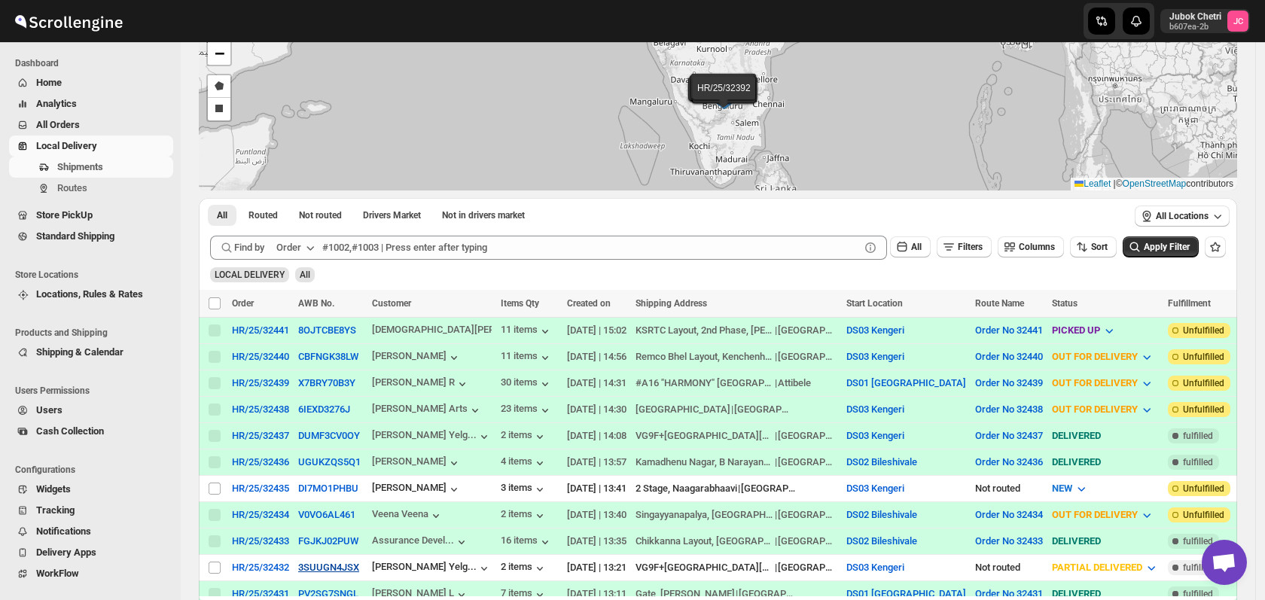
scroll to position [167, 0]
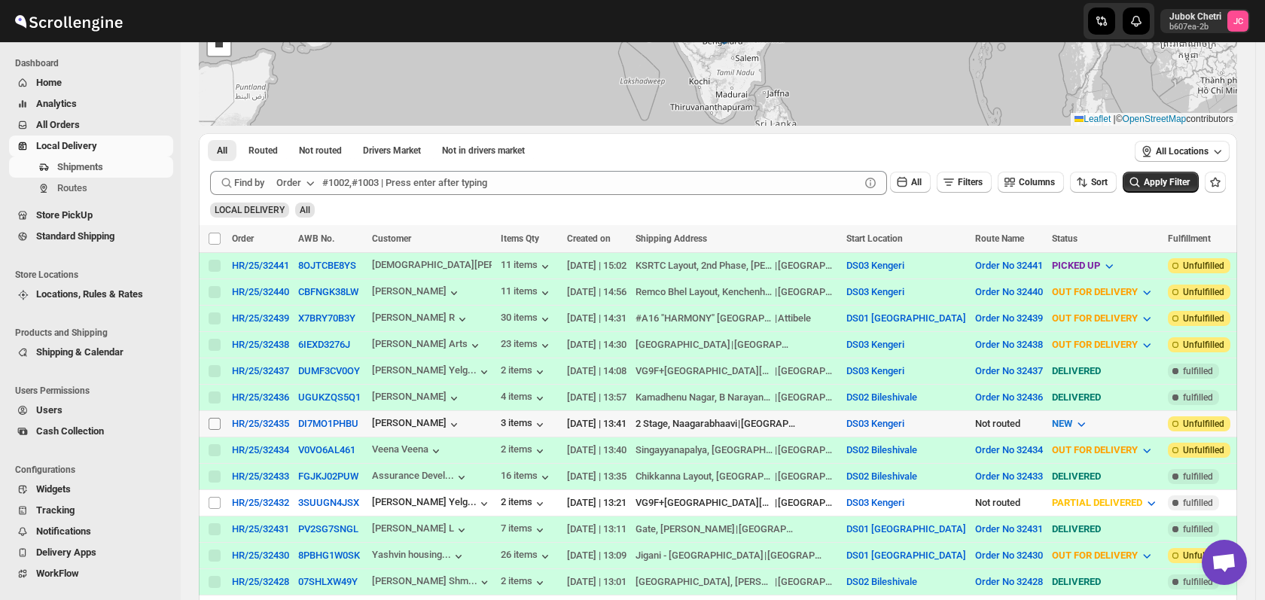
click at [215, 418] on input "Select shipment" at bounding box center [215, 424] width 12 height 12
checkbox input "true"
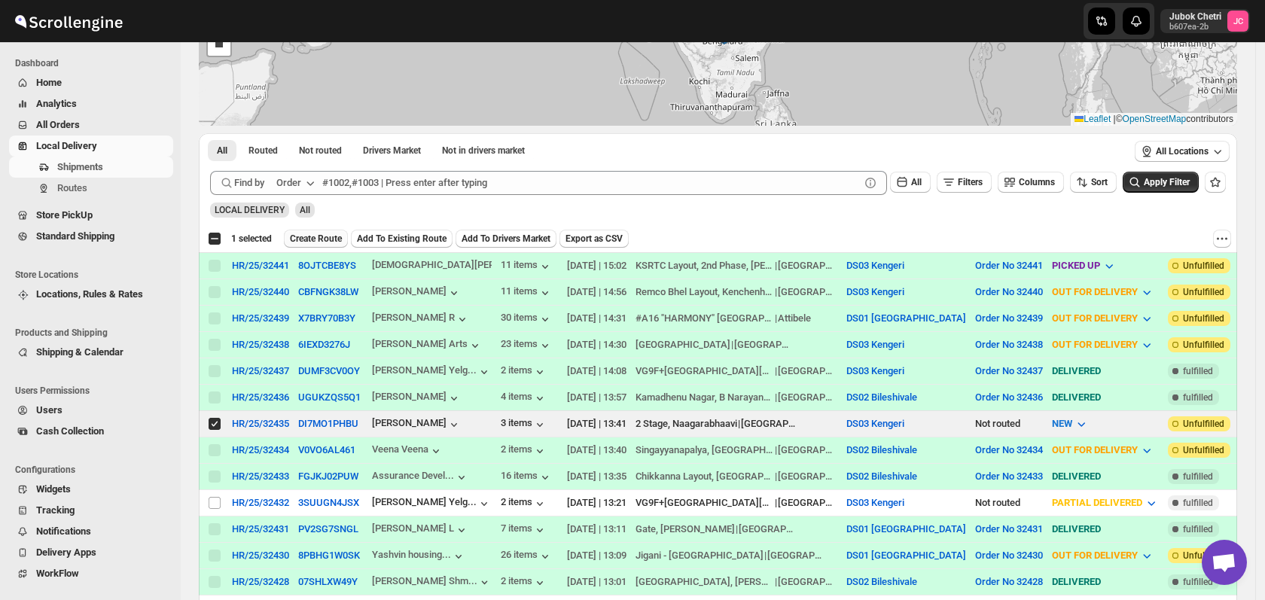
click at [314, 240] on span "Create Route" at bounding box center [316, 239] width 52 height 12
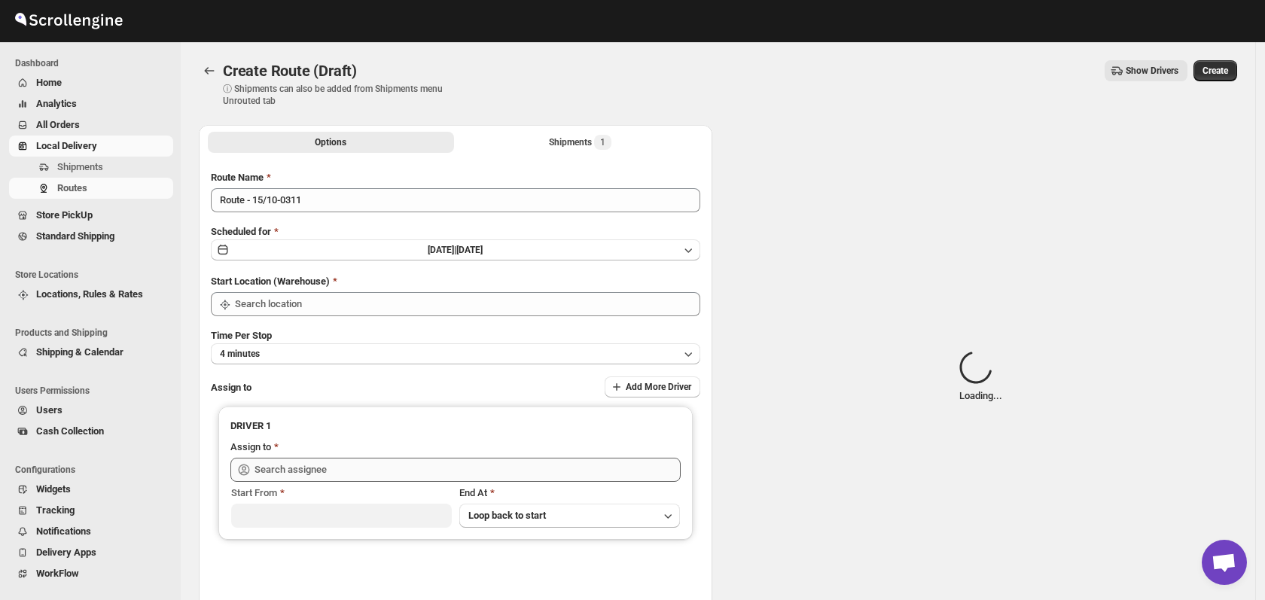
type input "DS03 Kengeri"
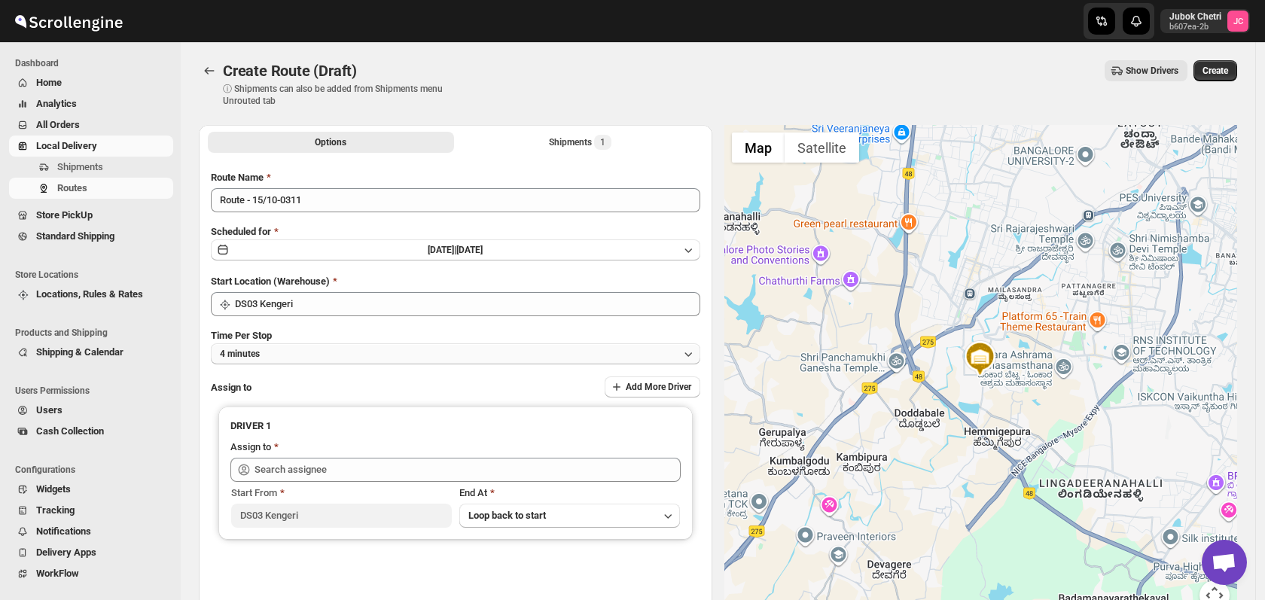
click at [341, 358] on button "4 minutes" at bounding box center [455, 353] width 489 height 21
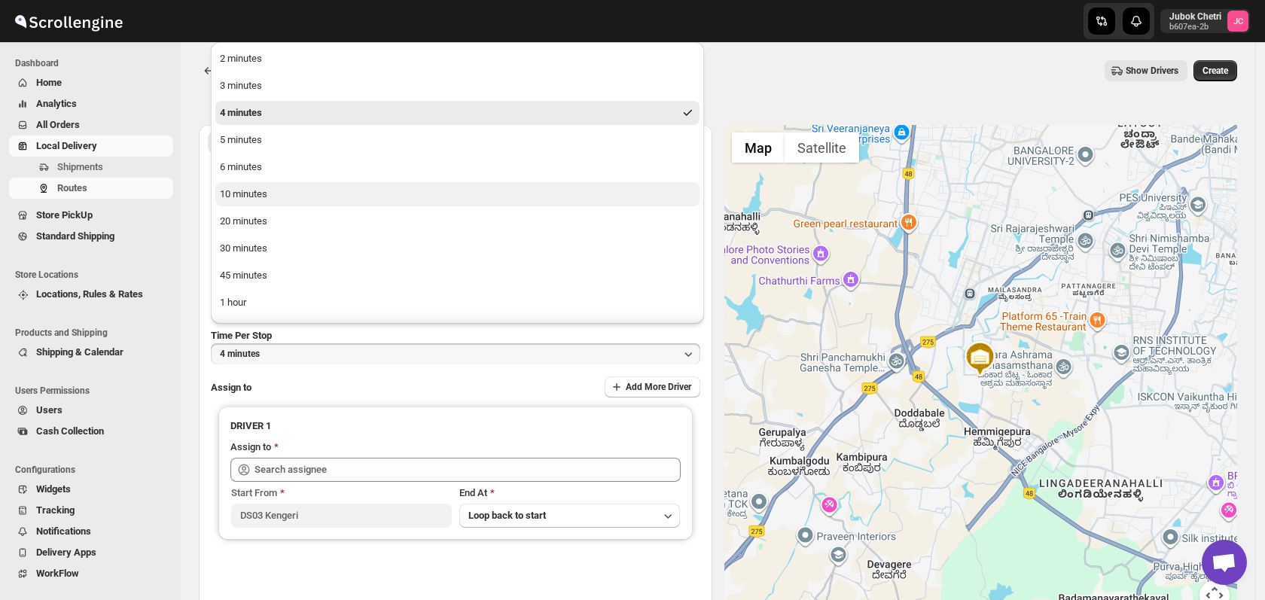
click at [277, 190] on button "10 minutes" at bounding box center [457, 194] width 484 height 24
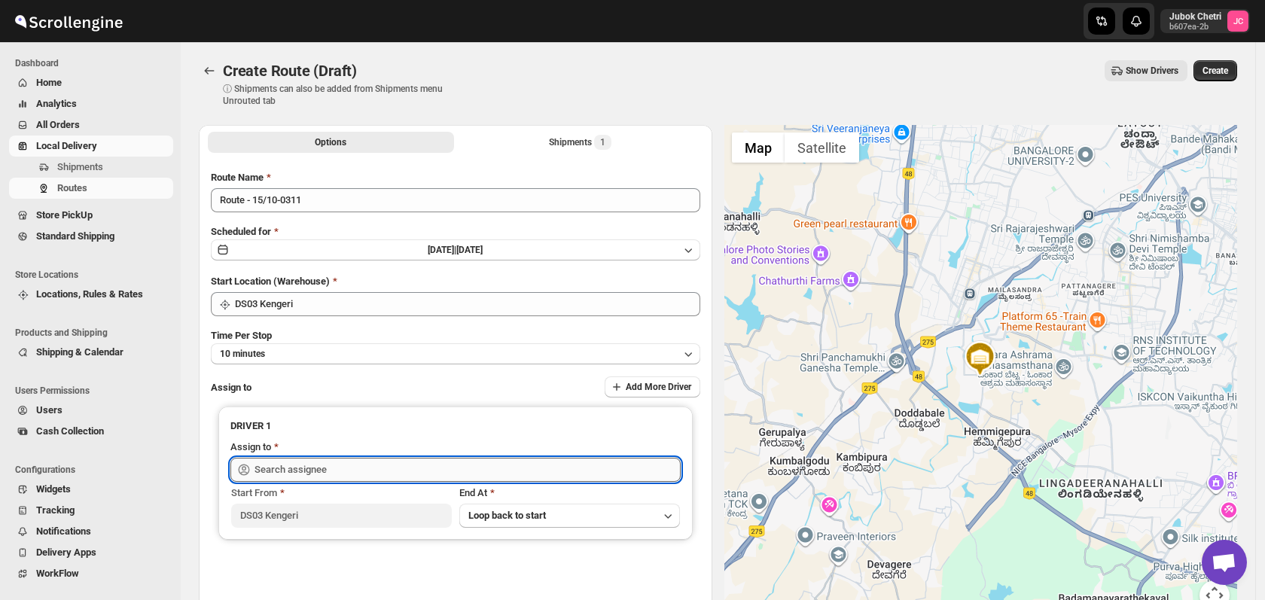
click at [357, 476] on input "text" at bounding box center [467, 470] width 426 height 24
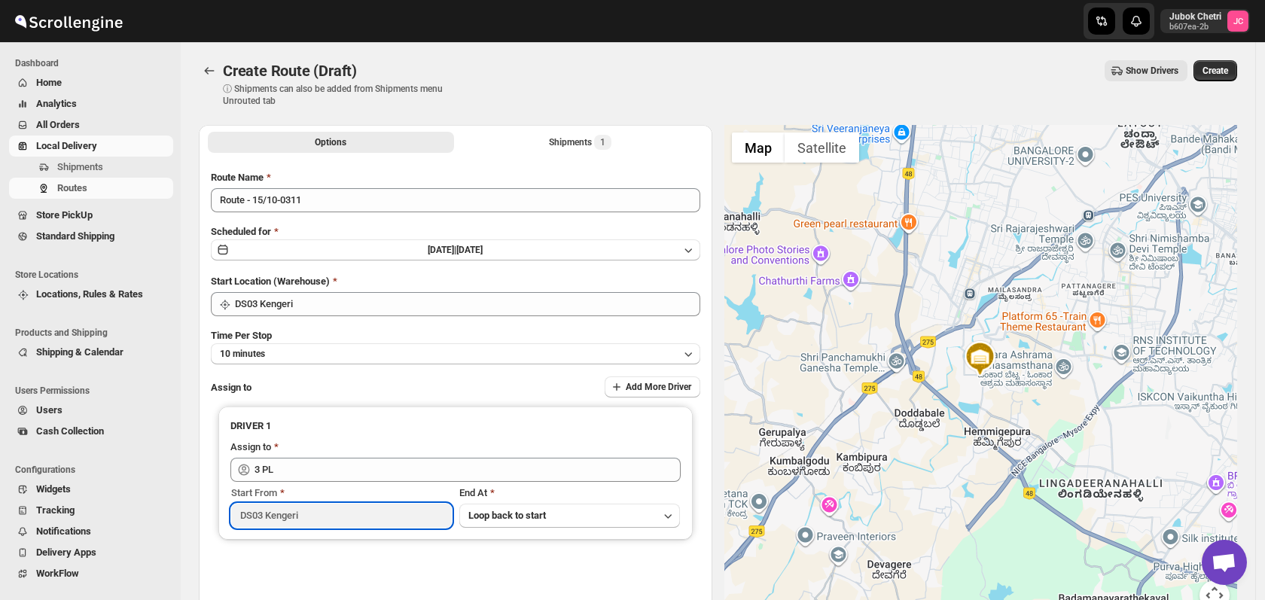
click at [330, 522] on input "DS03 Kengeri" at bounding box center [341, 516] width 221 height 24
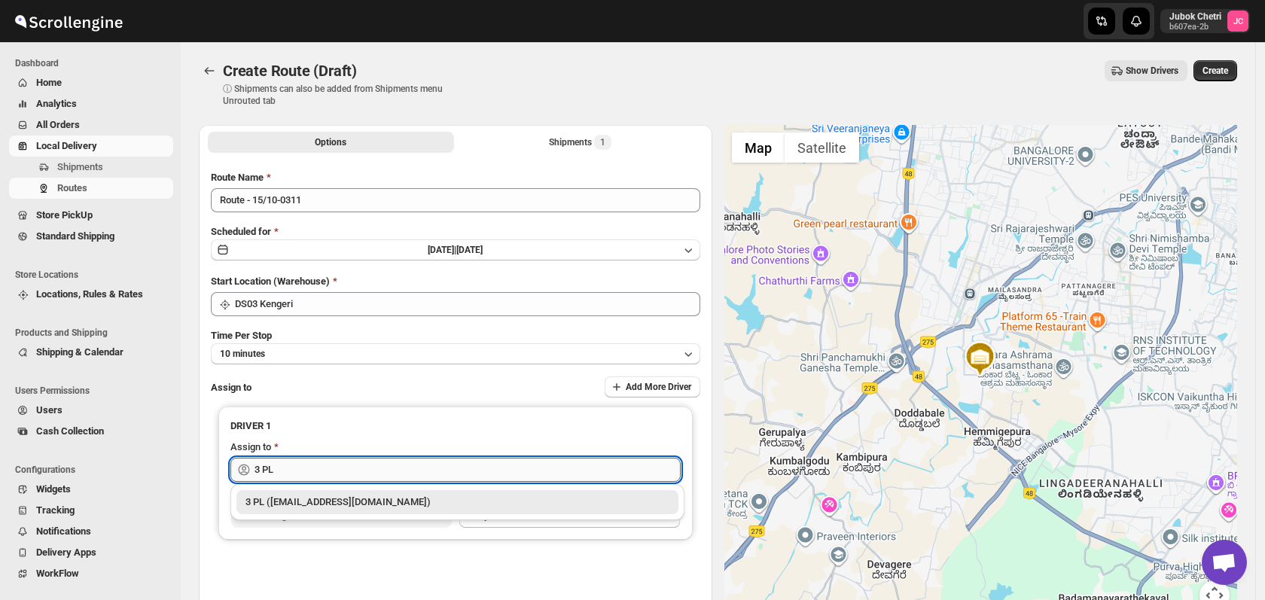
click at [306, 471] on input "3 PL" at bounding box center [467, 470] width 426 height 24
click at [391, 500] on div "3 PL ([EMAIL_ADDRESS][DOMAIN_NAME])" at bounding box center [457, 502] width 424 height 15
type input "3 PL ([EMAIL_ADDRESS][DOMAIN_NAME])"
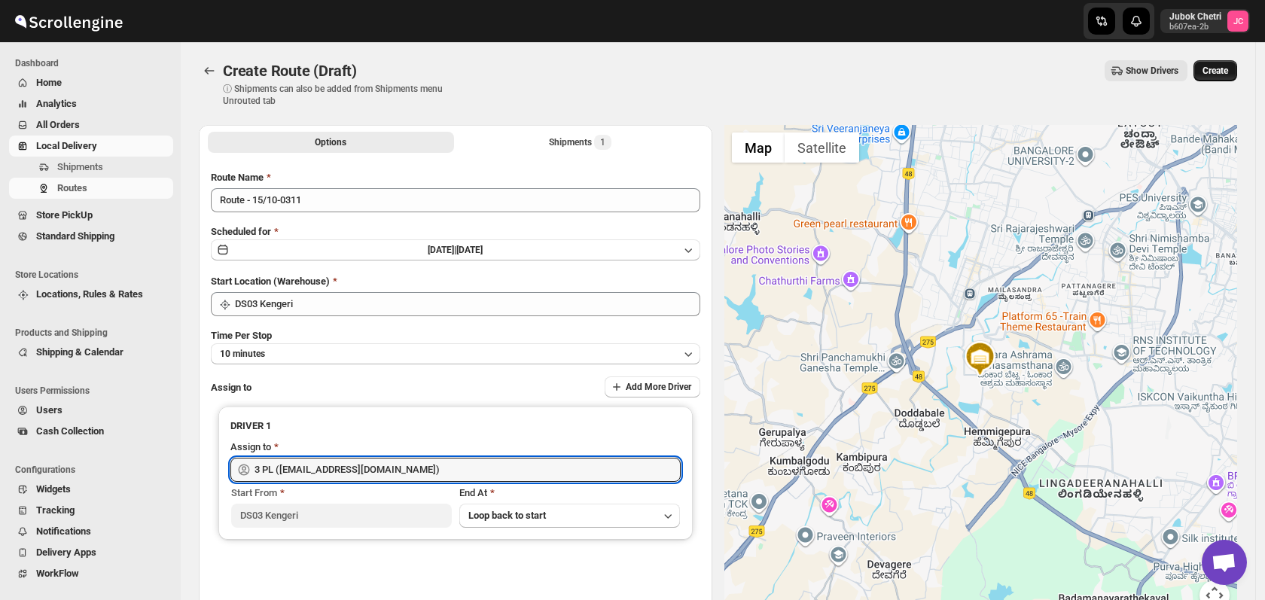
click at [1228, 65] on span "Create" at bounding box center [1215, 71] width 26 height 12
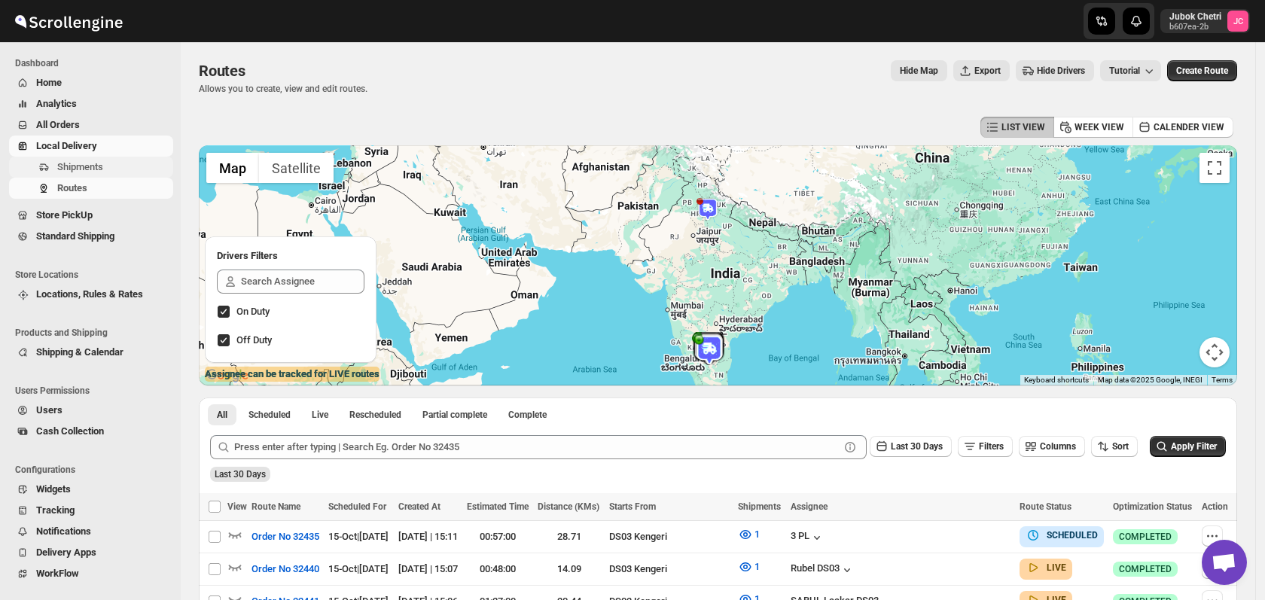
click at [102, 164] on span "Shipments" at bounding box center [113, 167] width 113 height 15
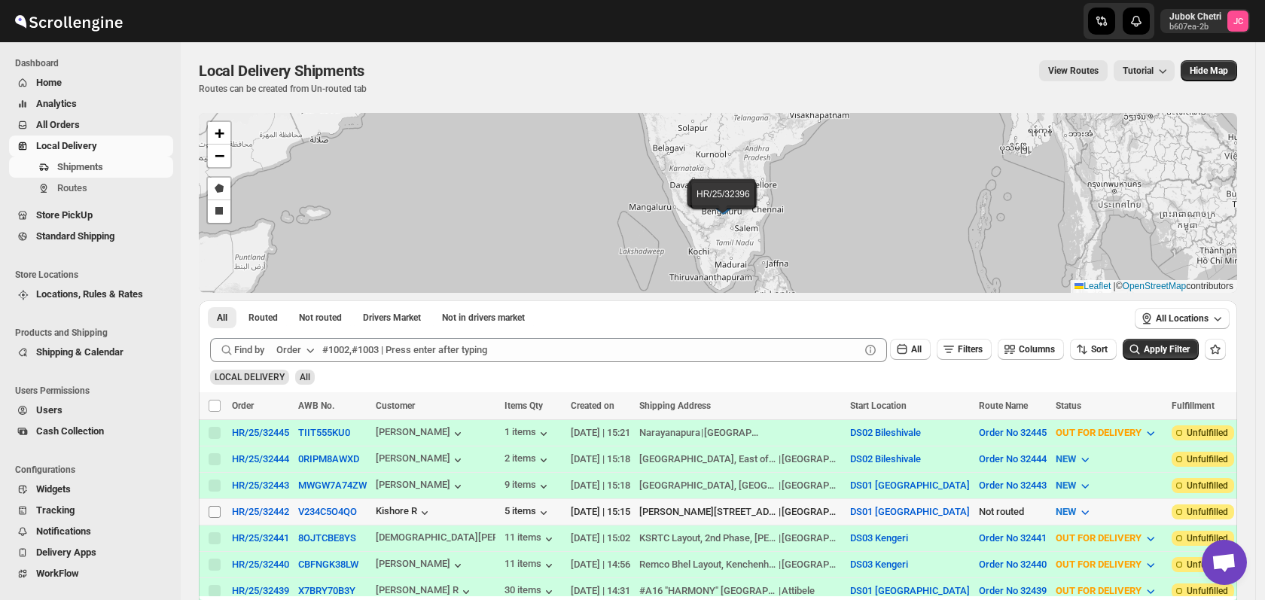
click at [211, 507] on input "Select shipment" at bounding box center [215, 512] width 12 height 12
checkbox input "true"
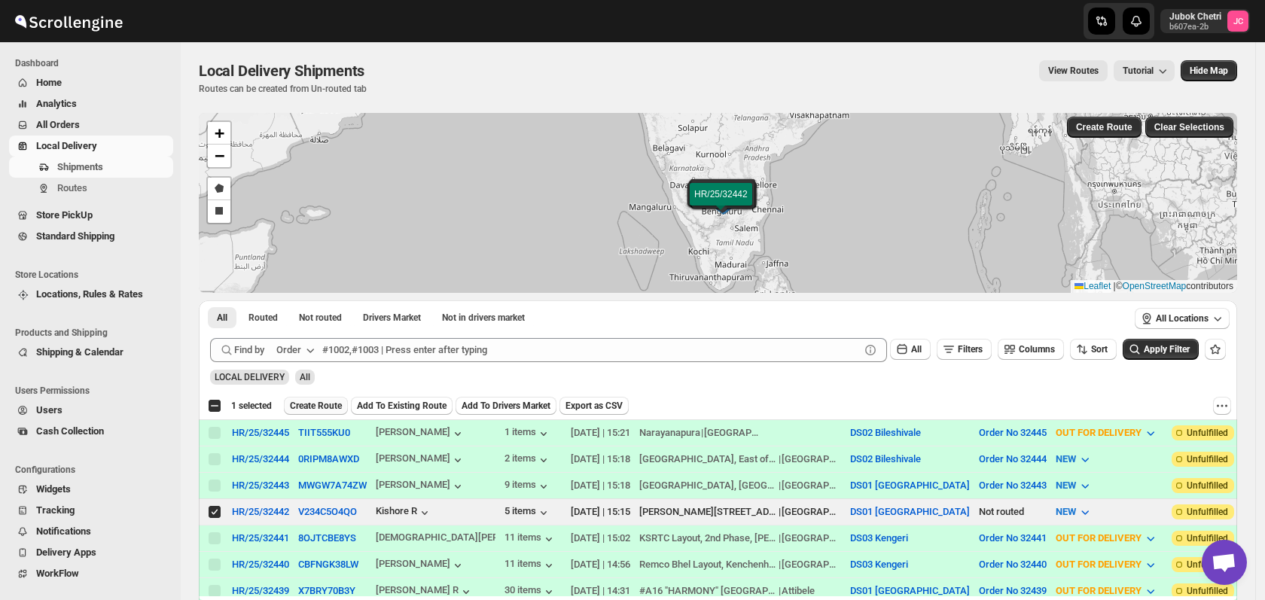
click at [327, 399] on button "Create Route" at bounding box center [316, 406] width 64 height 18
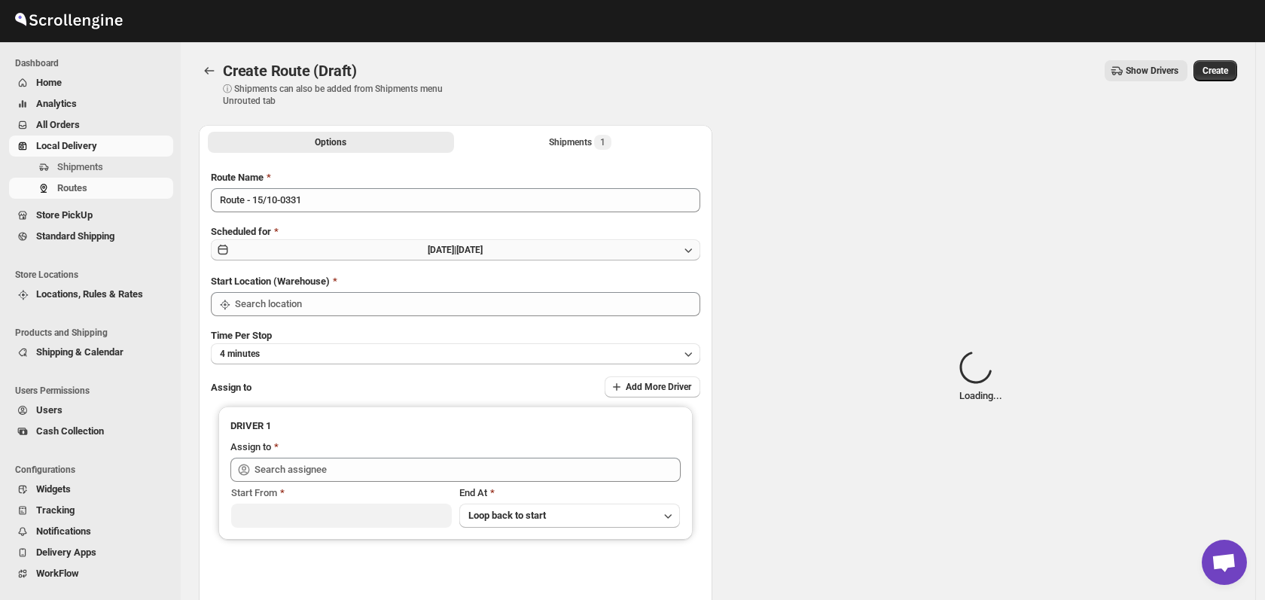
type input "DS01 [GEOGRAPHIC_DATA]"
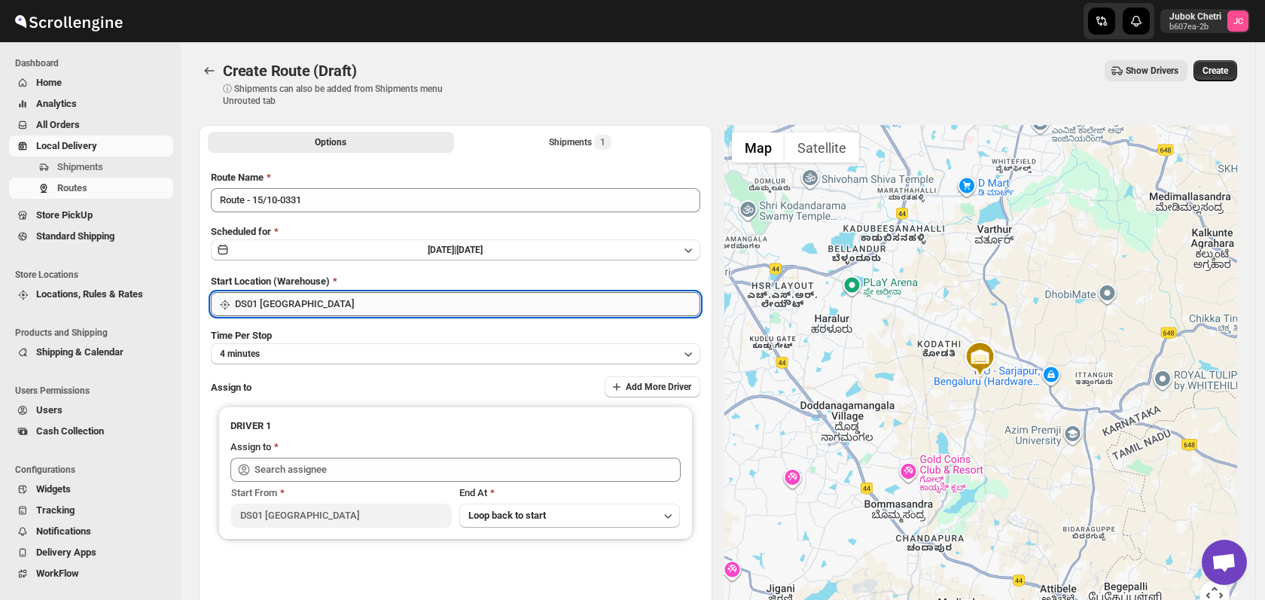
click at [323, 307] on input "DS01 [GEOGRAPHIC_DATA]" at bounding box center [467, 304] width 465 height 24
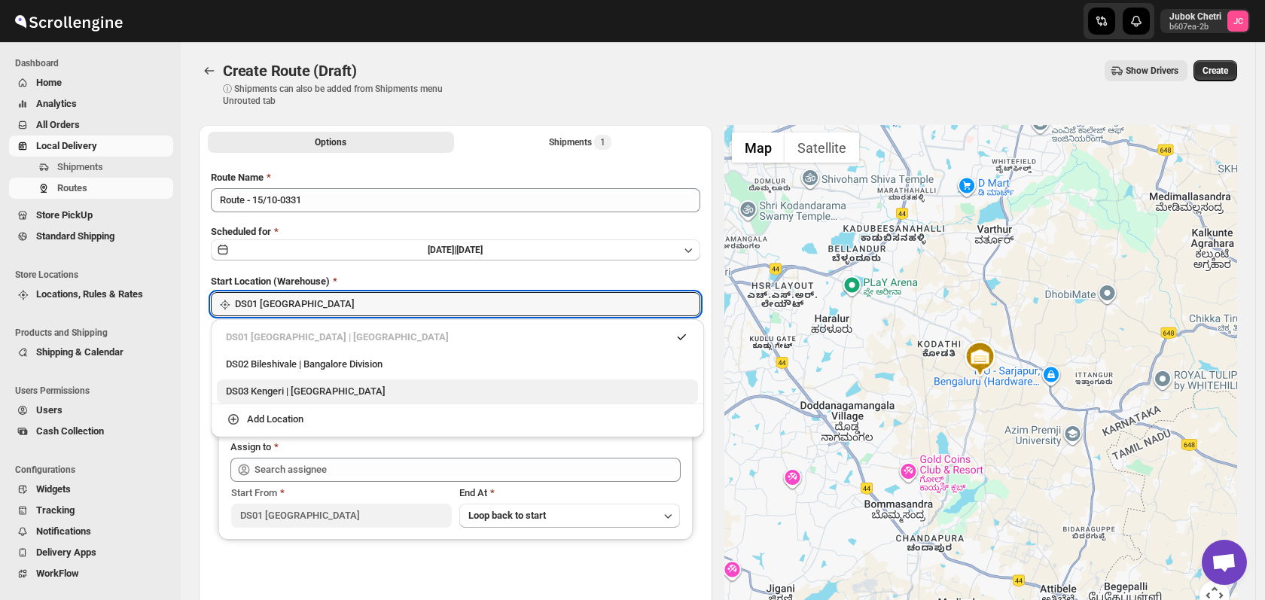
click at [323, 382] on div "DS03 Kengeri | [GEOGRAPHIC_DATA]" at bounding box center [457, 391] width 481 height 24
type input "DS03 Kengeri"
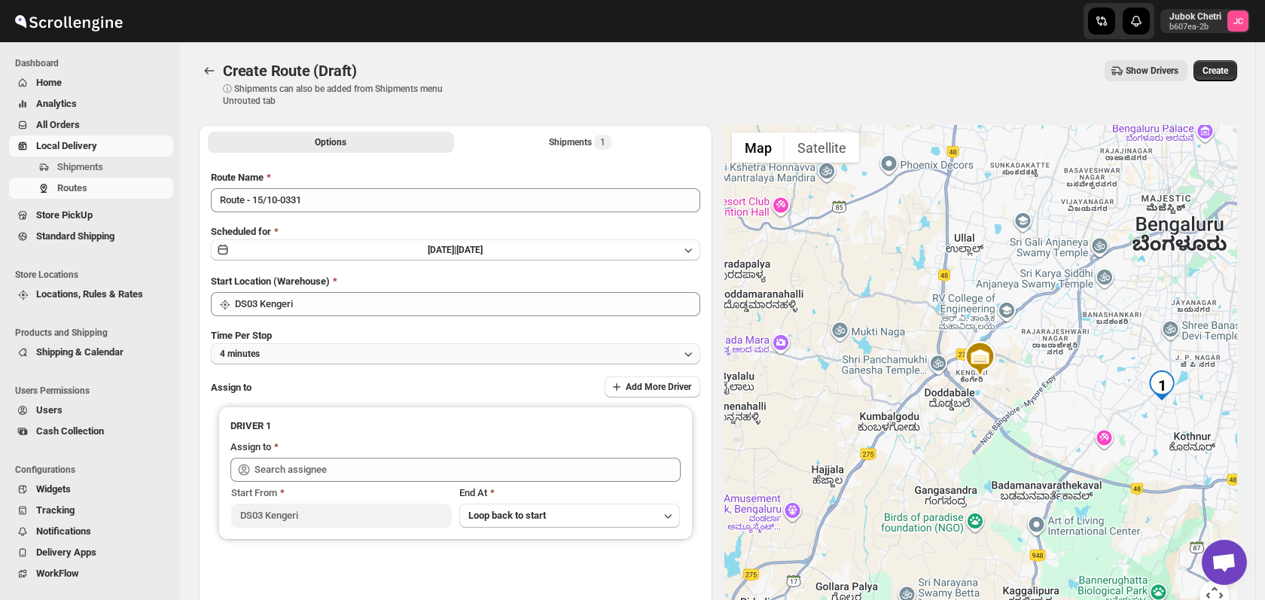
click at [307, 352] on button "4 minutes" at bounding box center [455, 353] width 489 height 21
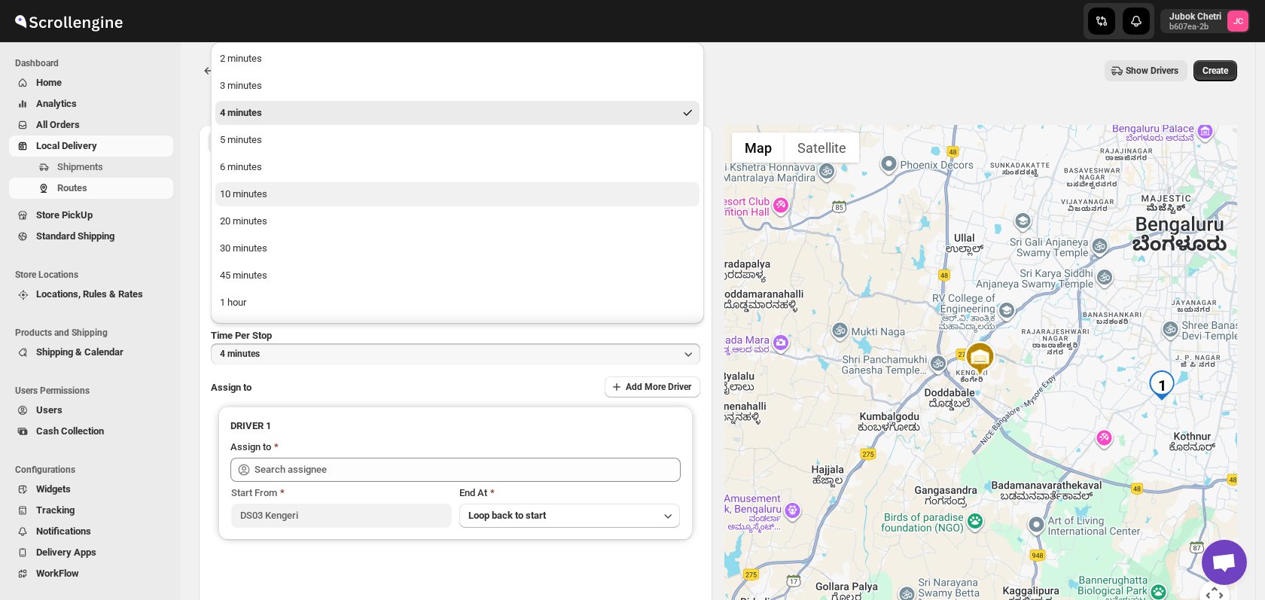
click at [275, 196] on button "10 minutes" at bounding box center [457, 194] width 484 height 24
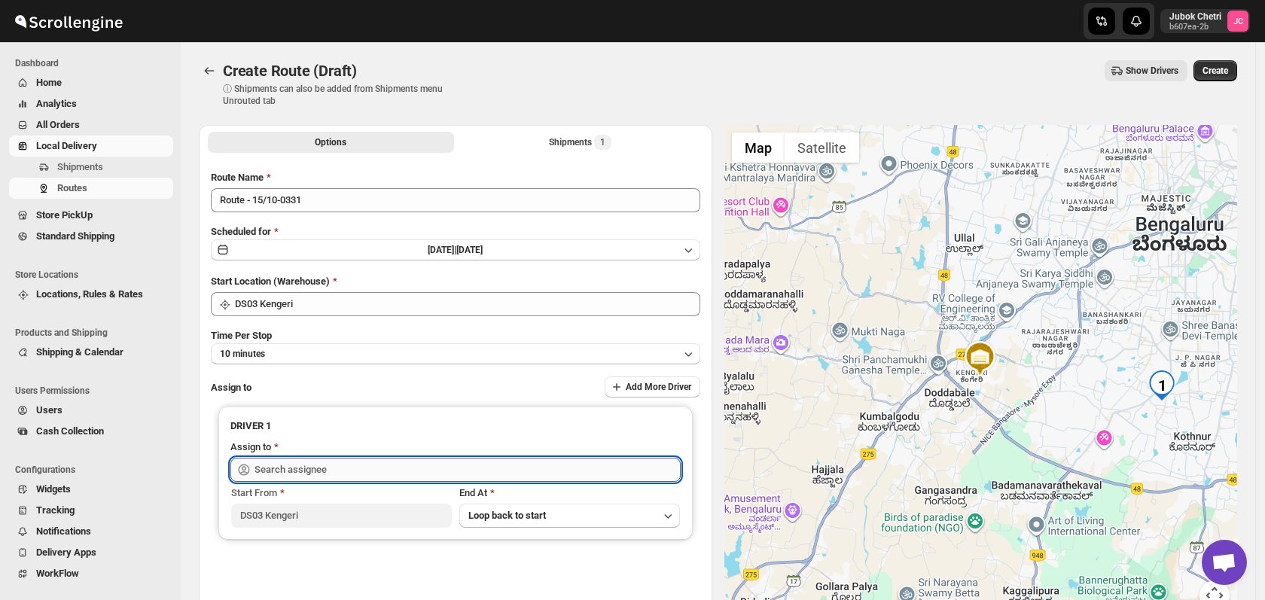
click at [325, 471] on input "text" at bounding box center [467, 470] width 426 height 24
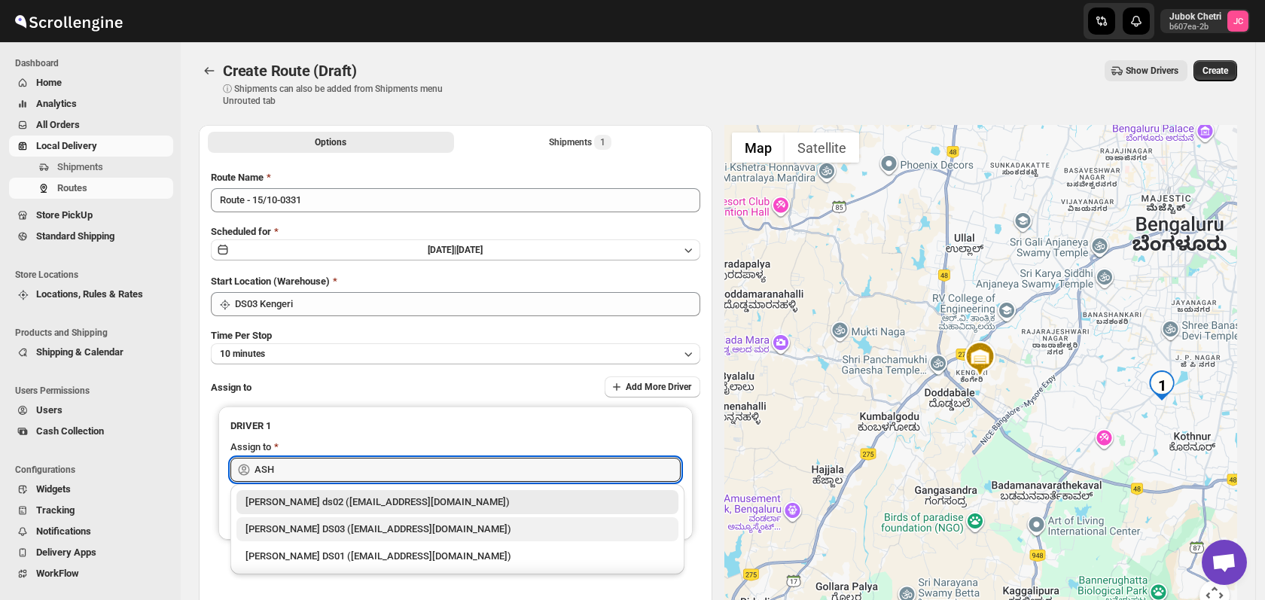
click at [364, 531] on div "[PERSON_NAME] DS03 ([EMAIL_ADDRESS][DOMAIN_NAME])" at bounding box center [457, 529] width 424 height 15
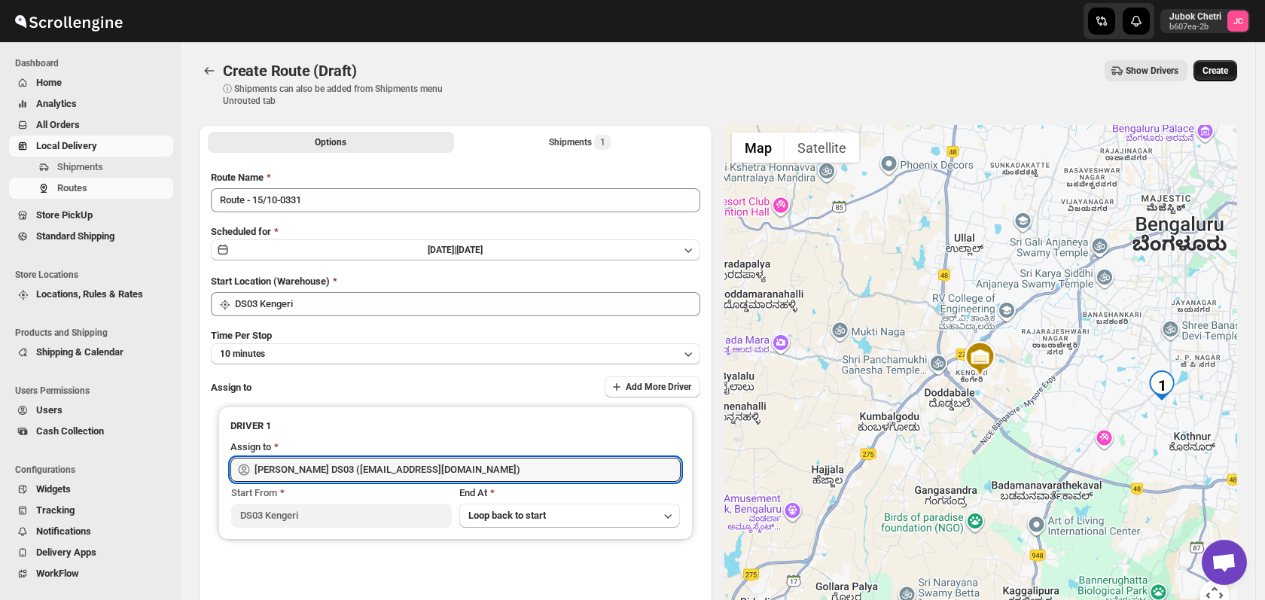
type input "[PERSON_NAME] DS03 ([EMAIL_ADDRESS][DOMAIN_NAME])"
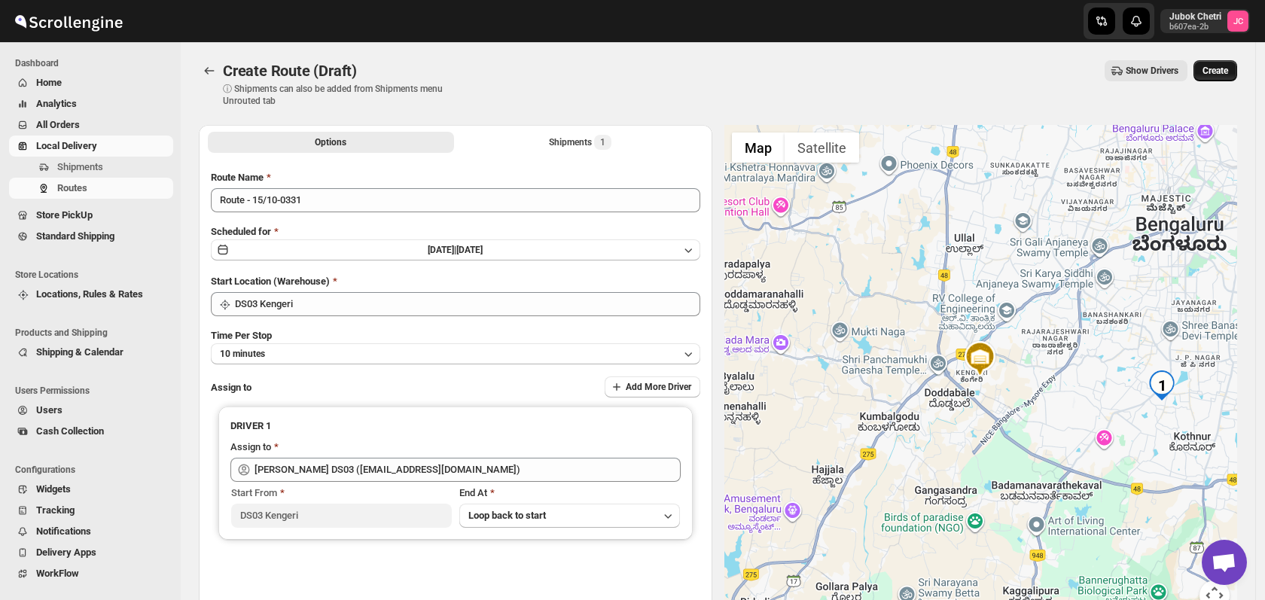
click at [1217, 63] on button "Create" at bounding box center [1215, 70] width 44 height 21
